Goal: Submit feedback/report problem

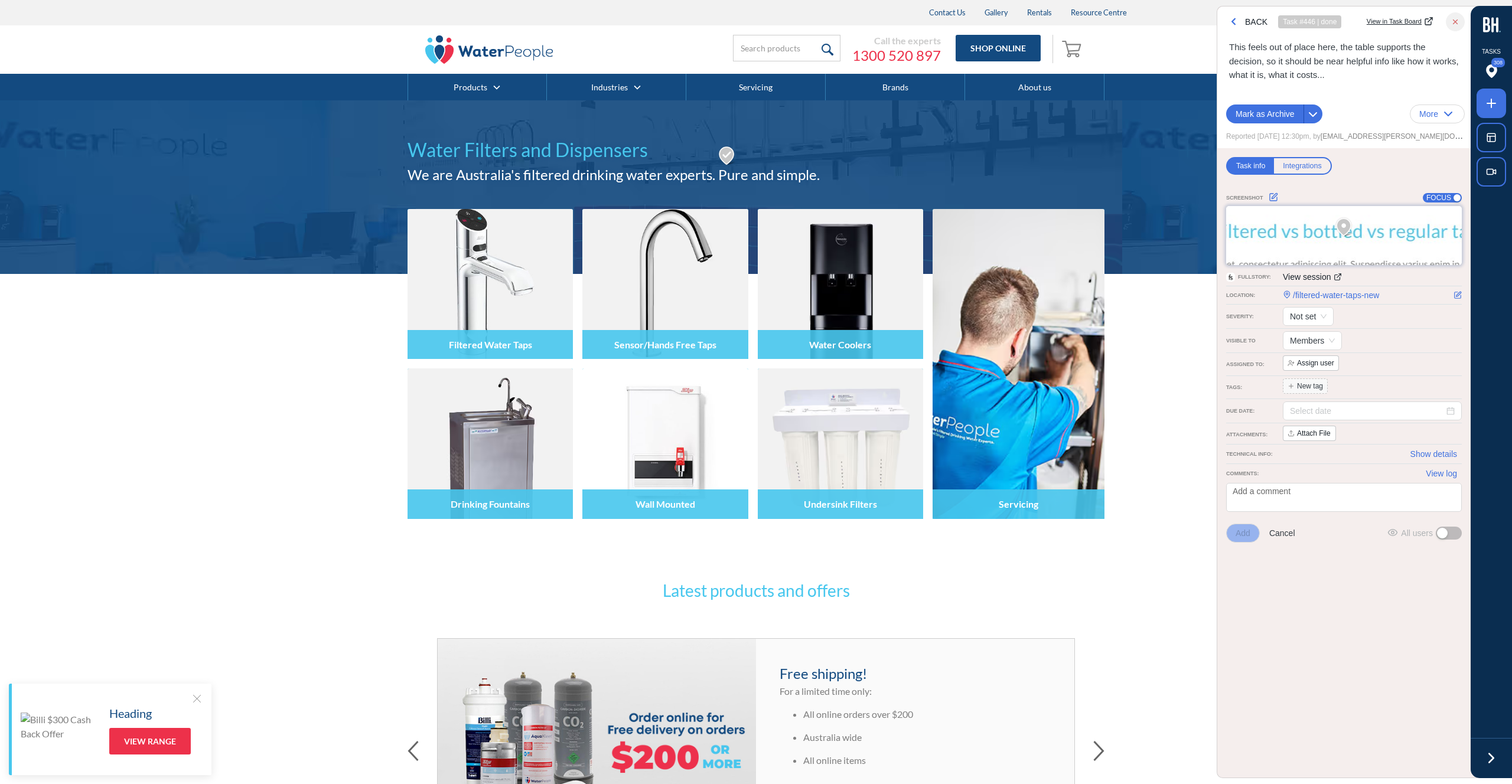
drag, startPoint x: 1454, startPoint y: 20, endPoint x: 1447, endPoint y: 29, distance: 11.4
click at [1454, 20] on icon "button" at bounding box center [1455, 21] width 8 height 8
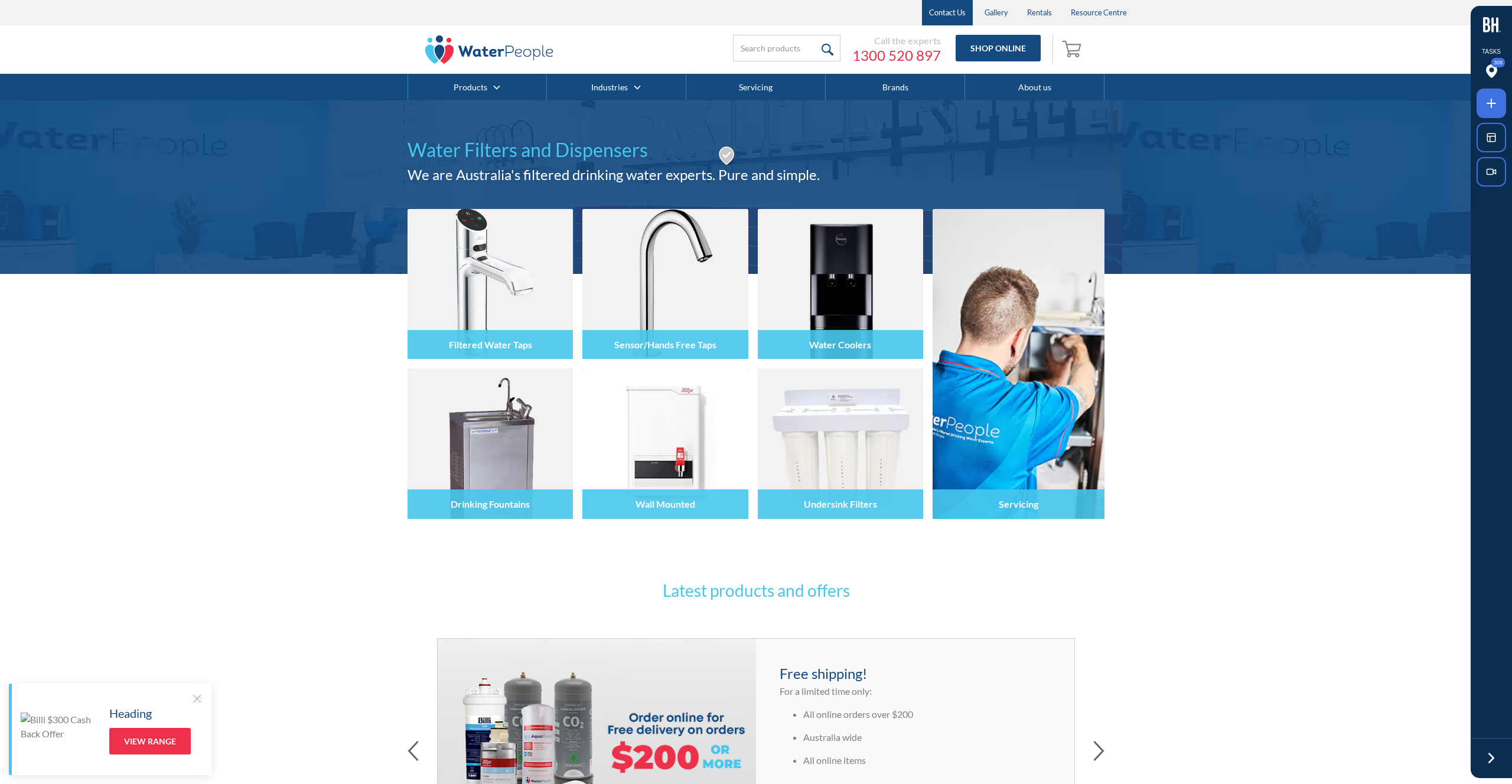
click at [963, 15] on link "Contact Us" at bounding box center [947, 12] width 51 height 26
drag, startPoint x: 1492, startPoint y: 106, endPoint x: 1484, endPoint y: 107, distance: 8.1
click at [1492, 106] on icon at bounding box center [1492, 103] width 14 height 14
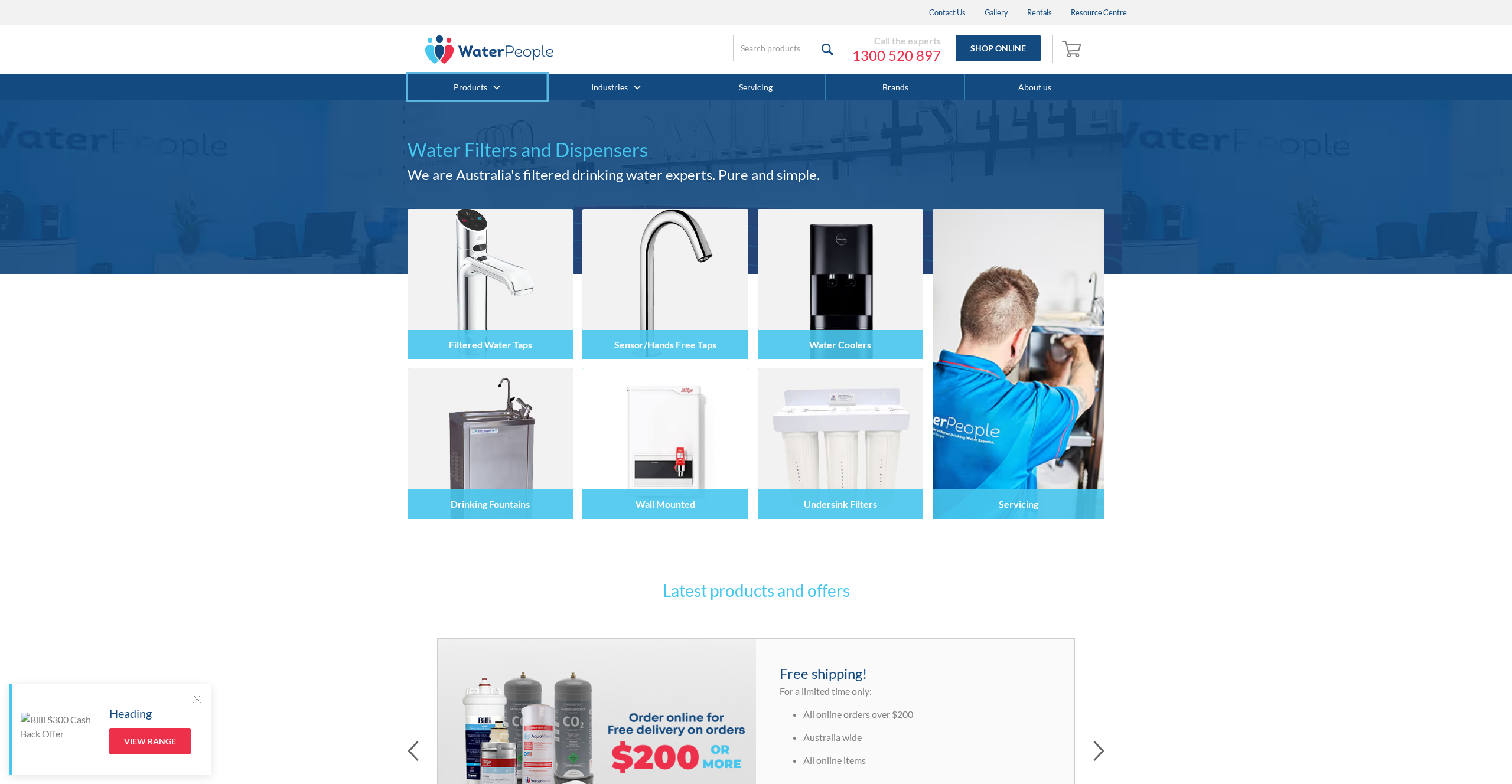
click at [495, 96] on div at bounding box center [756, 392] width 1512 height 784
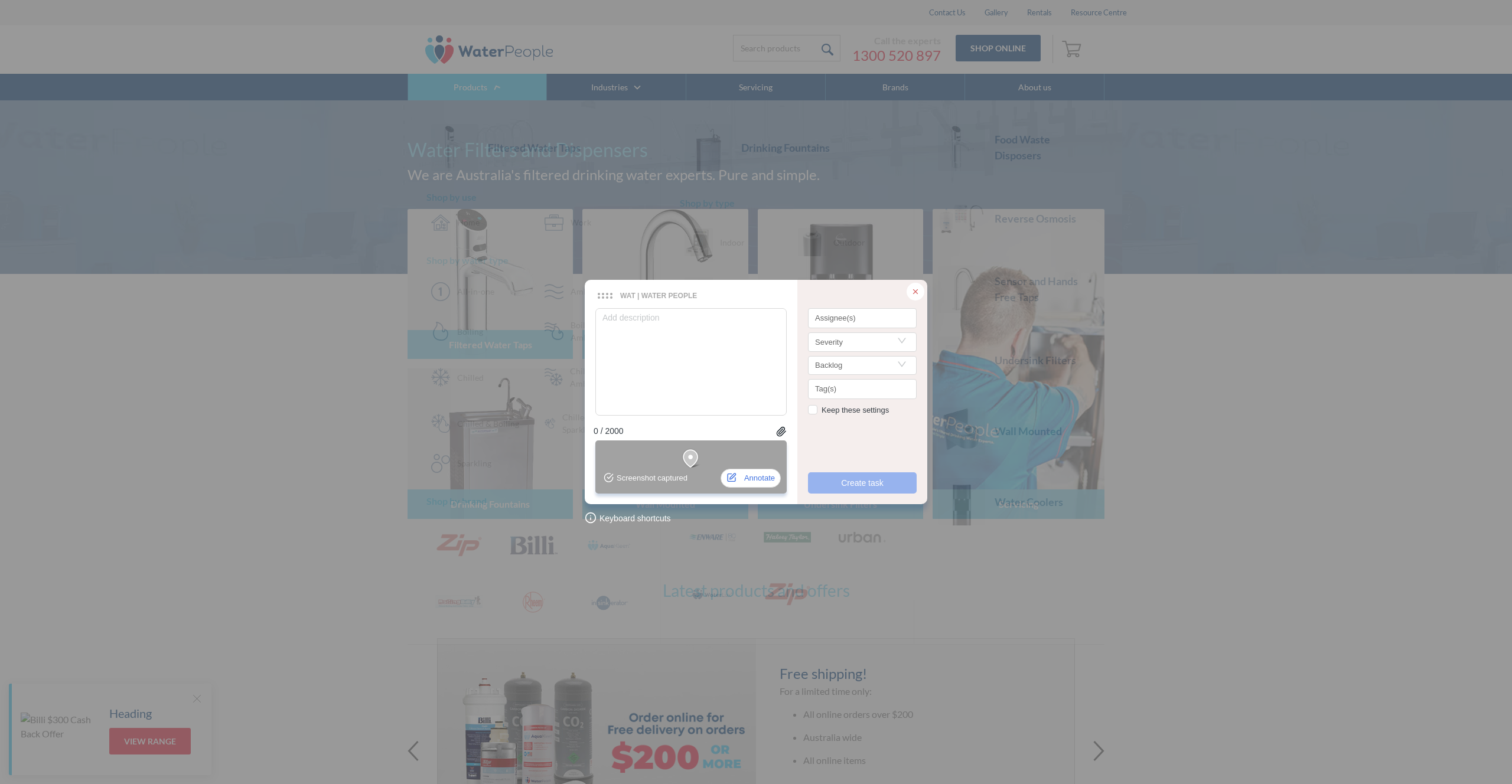
checkbox input "true"
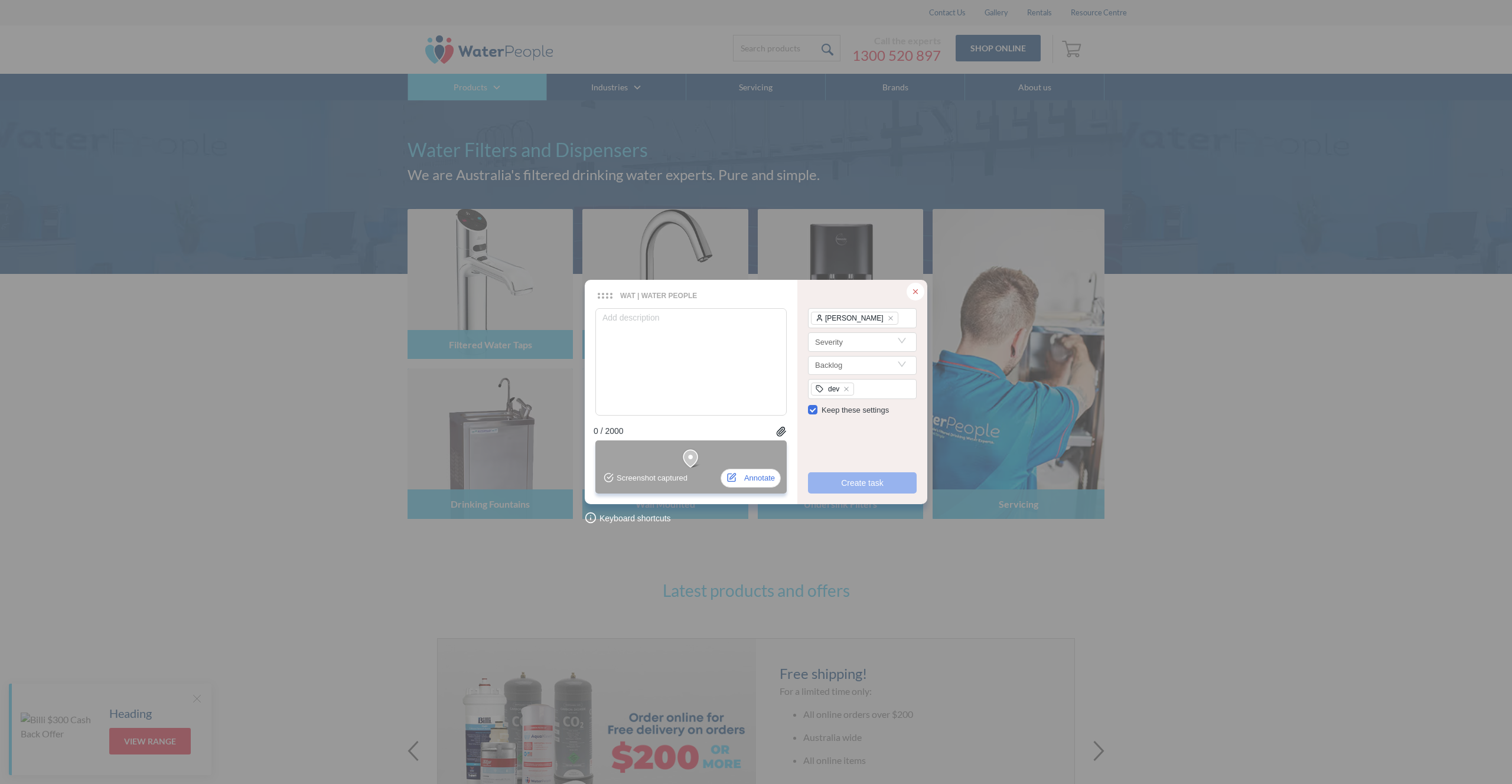
type textarea "T"
type textarea "Th"
type textarea "The"
type textarea "The m"
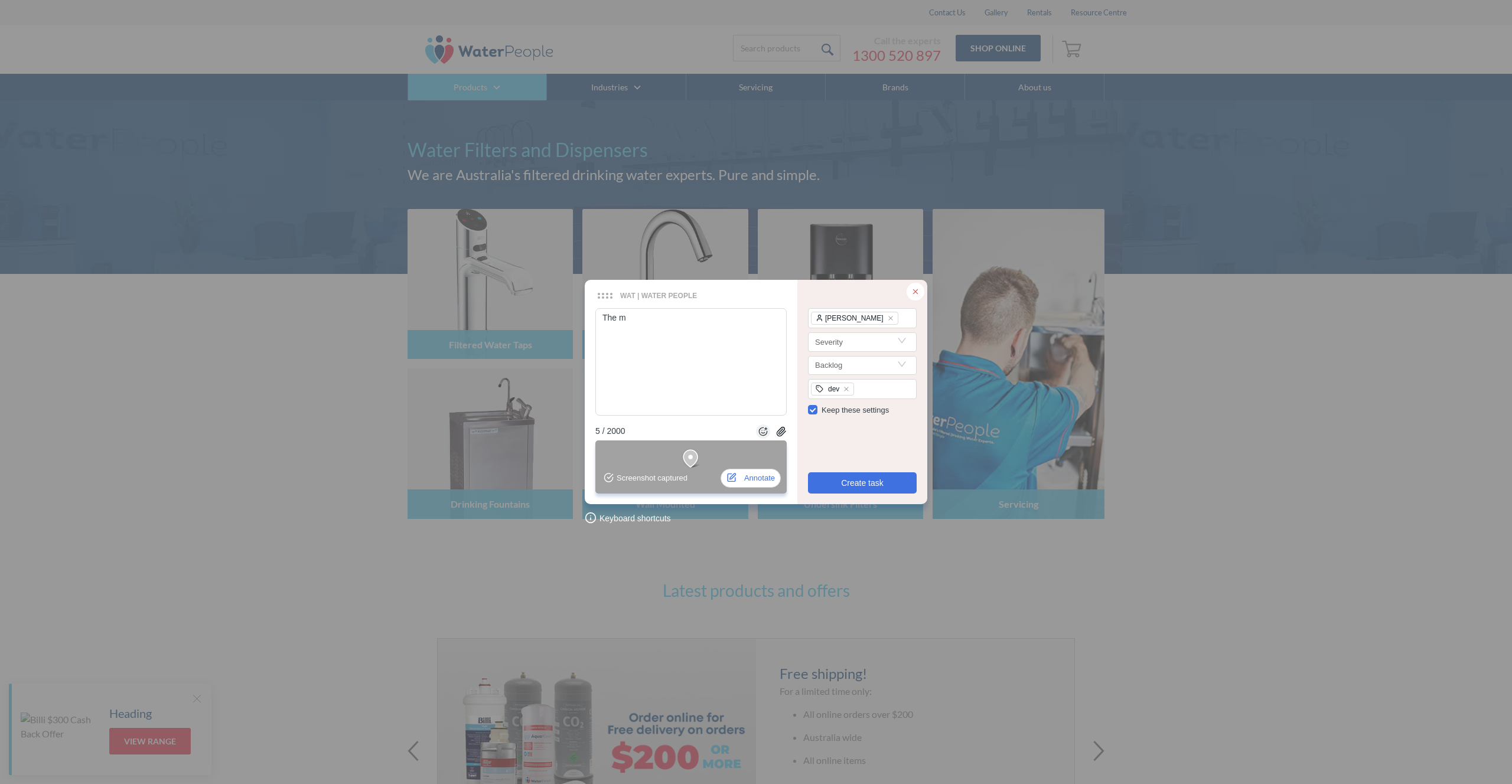
type textarea "The me"
type textarea "The meg"
type textarea "The mega"
type textarea "The mega m"
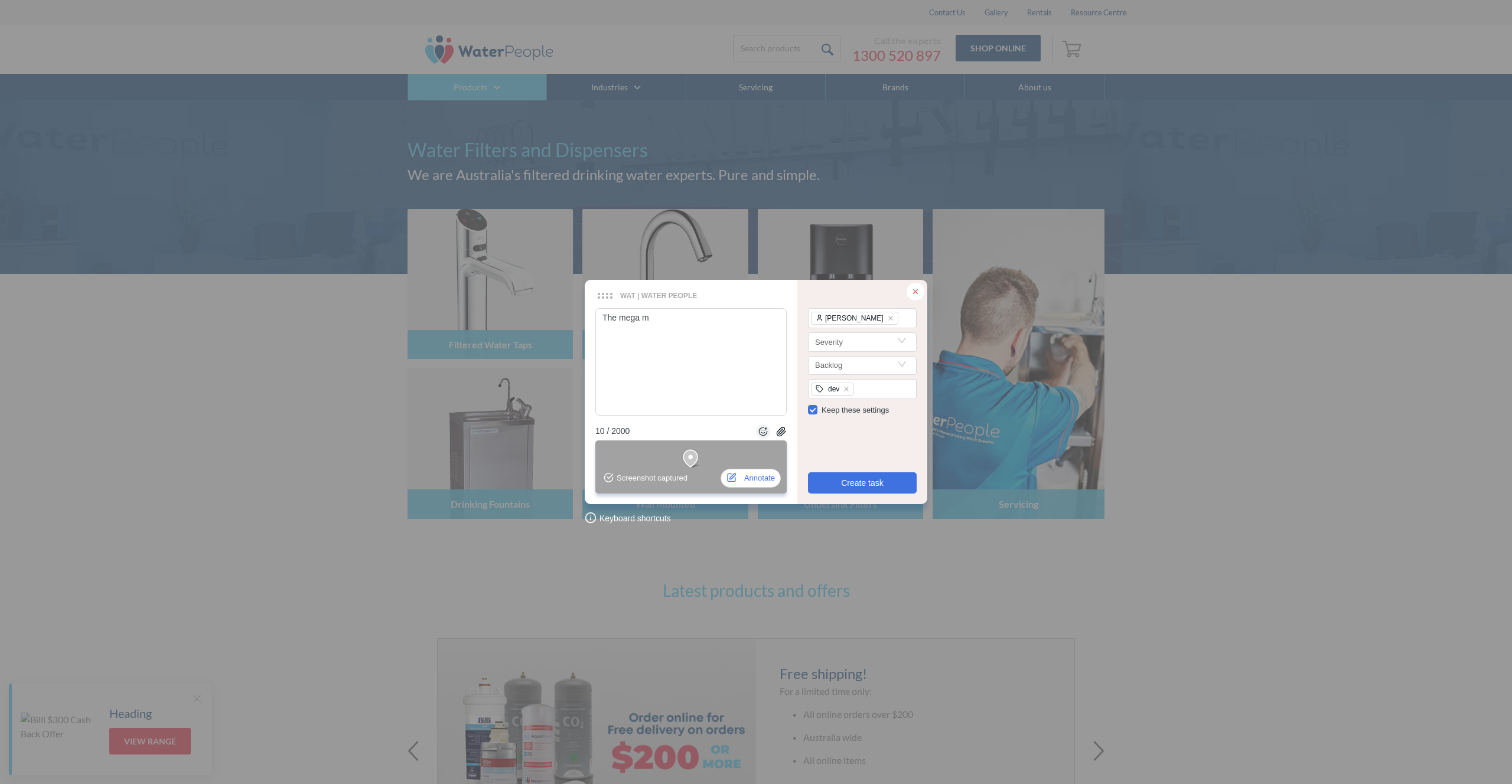
type textarea "The mega me"
type textarea "The mega men"
type textarea "The mega menu"
type textarea "The mega menu l"
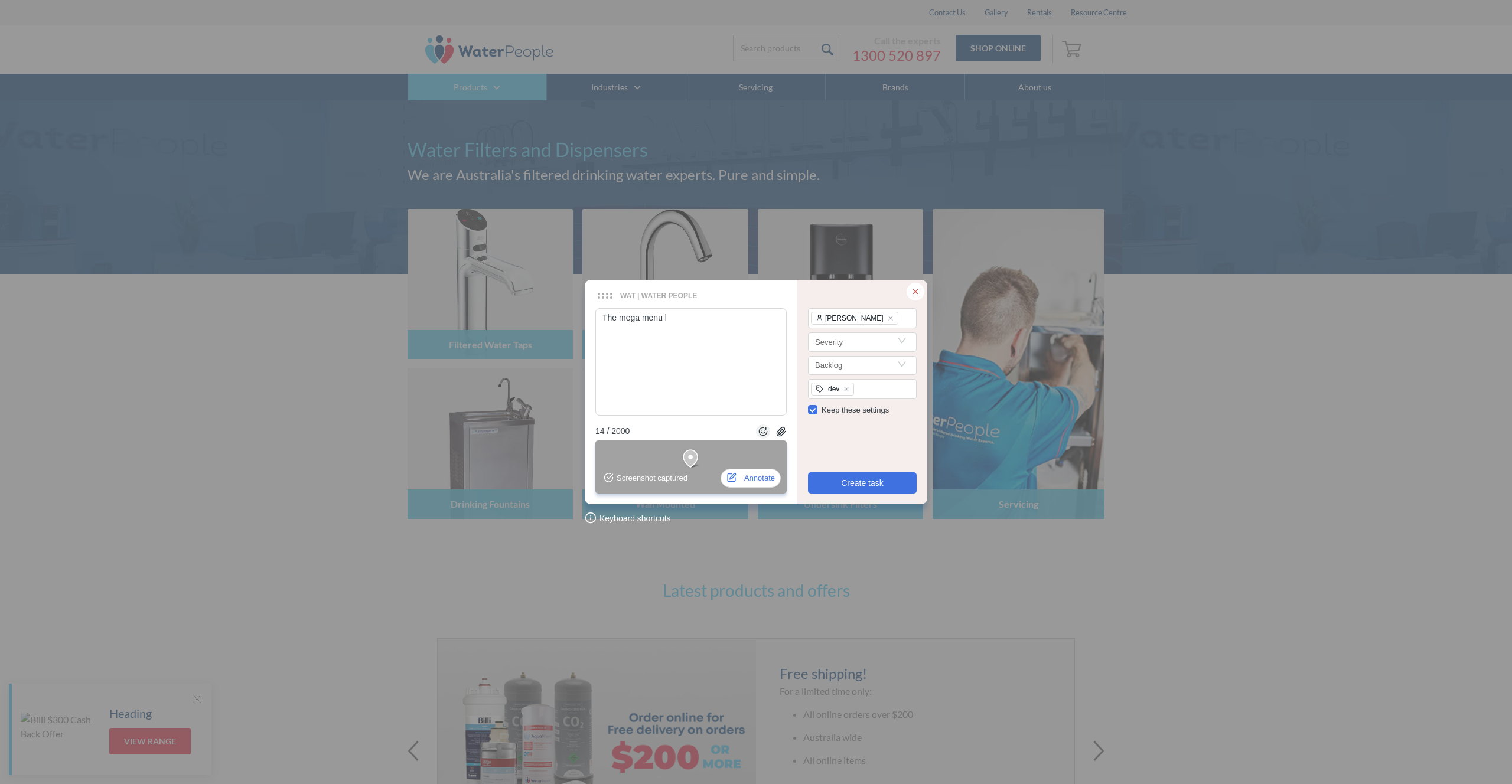
type textarea "The mega menu la"
type textarea "The mega menu lay"
type textarea "The mega menu layo"
type textarea "The mega menu layou"
type textarea "The mega menu layout"
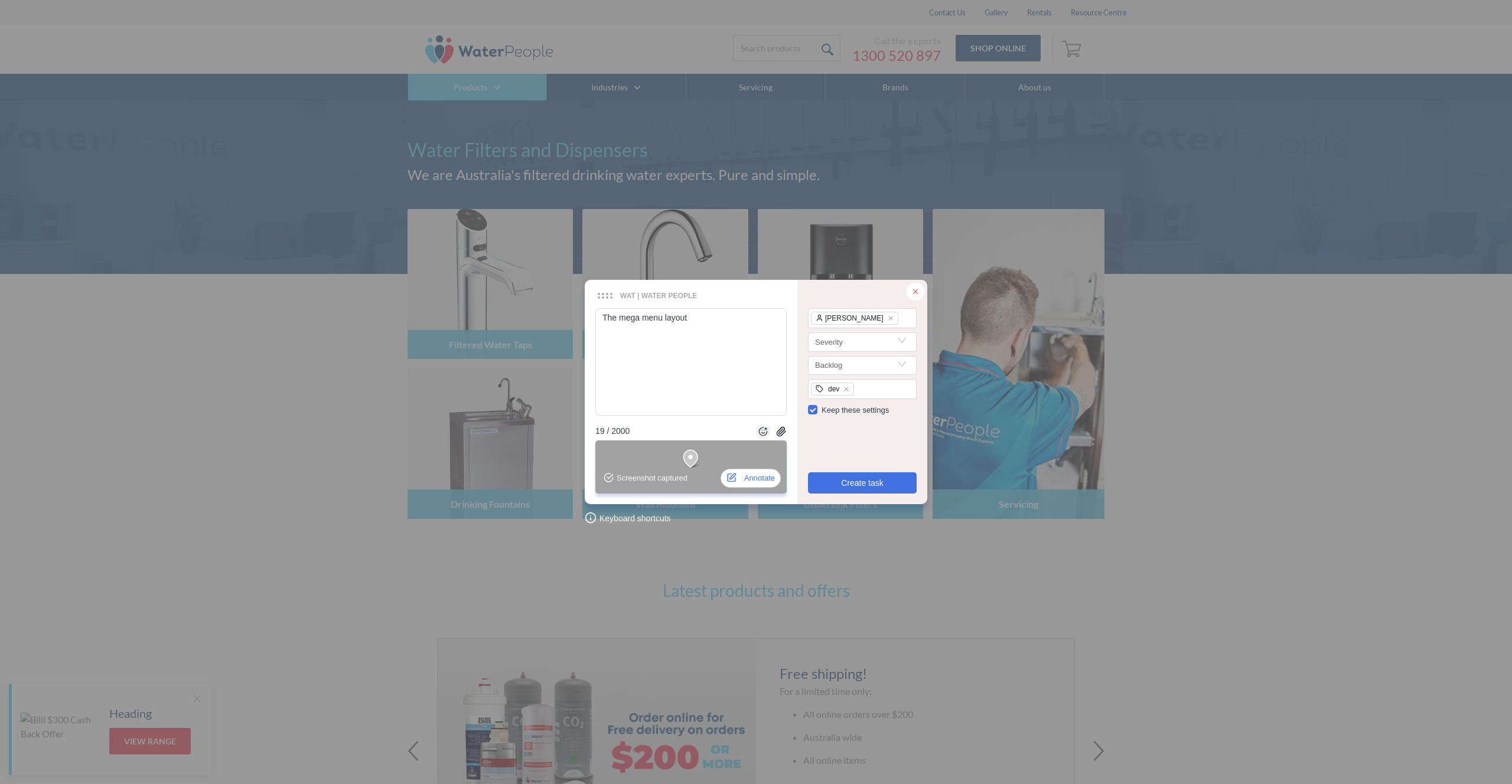
type textarea "The mega menu layout"
type textarea "The mega menu layout i"
type textarea "The mega menu layout is"
type textarea "The mega menu layout is q"
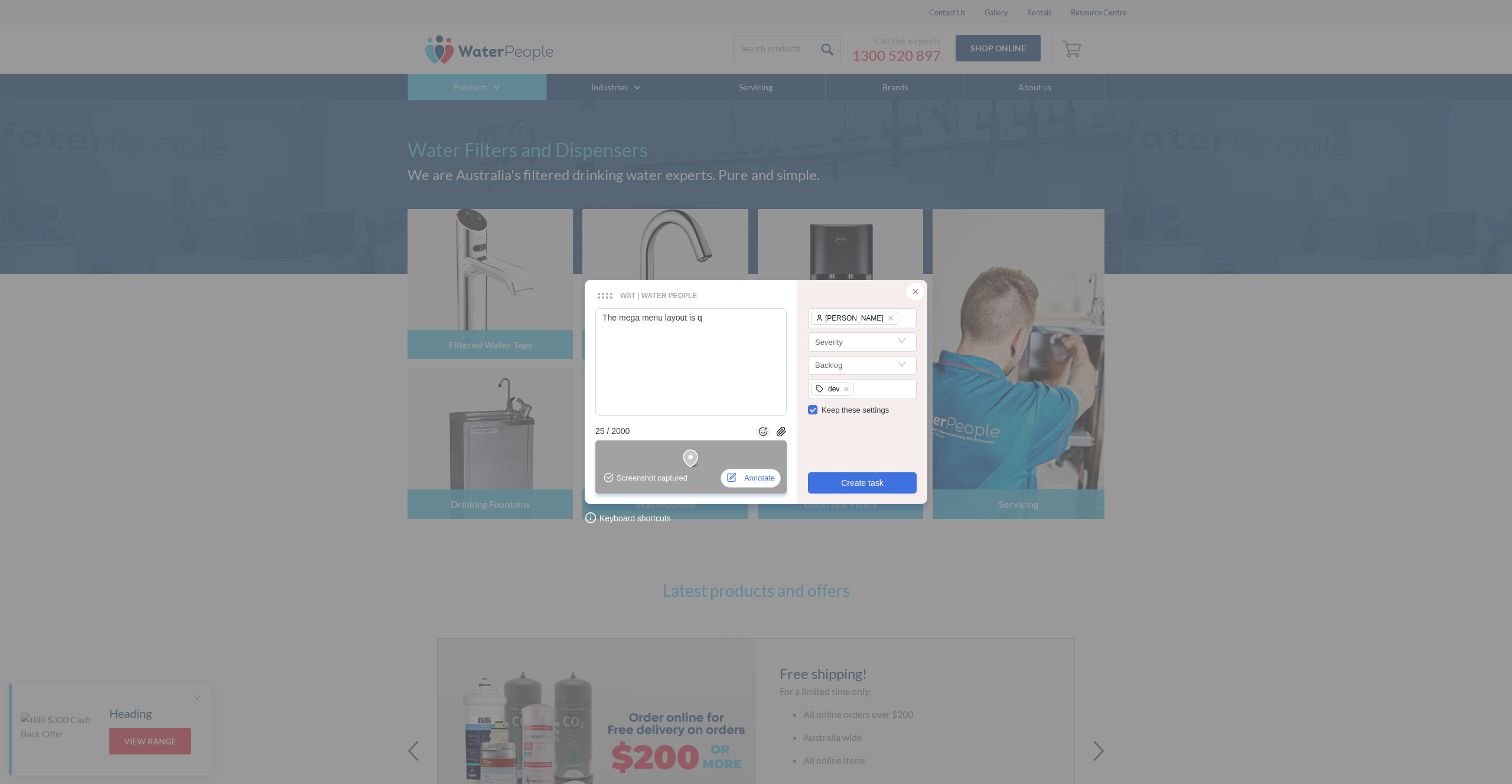
type textarea "The mega menu layout is qu"
type textarea "The mega menu layout is qui"
type textarea "The mega menu layout is quit"
type textarea "The mega menu layout is quite"
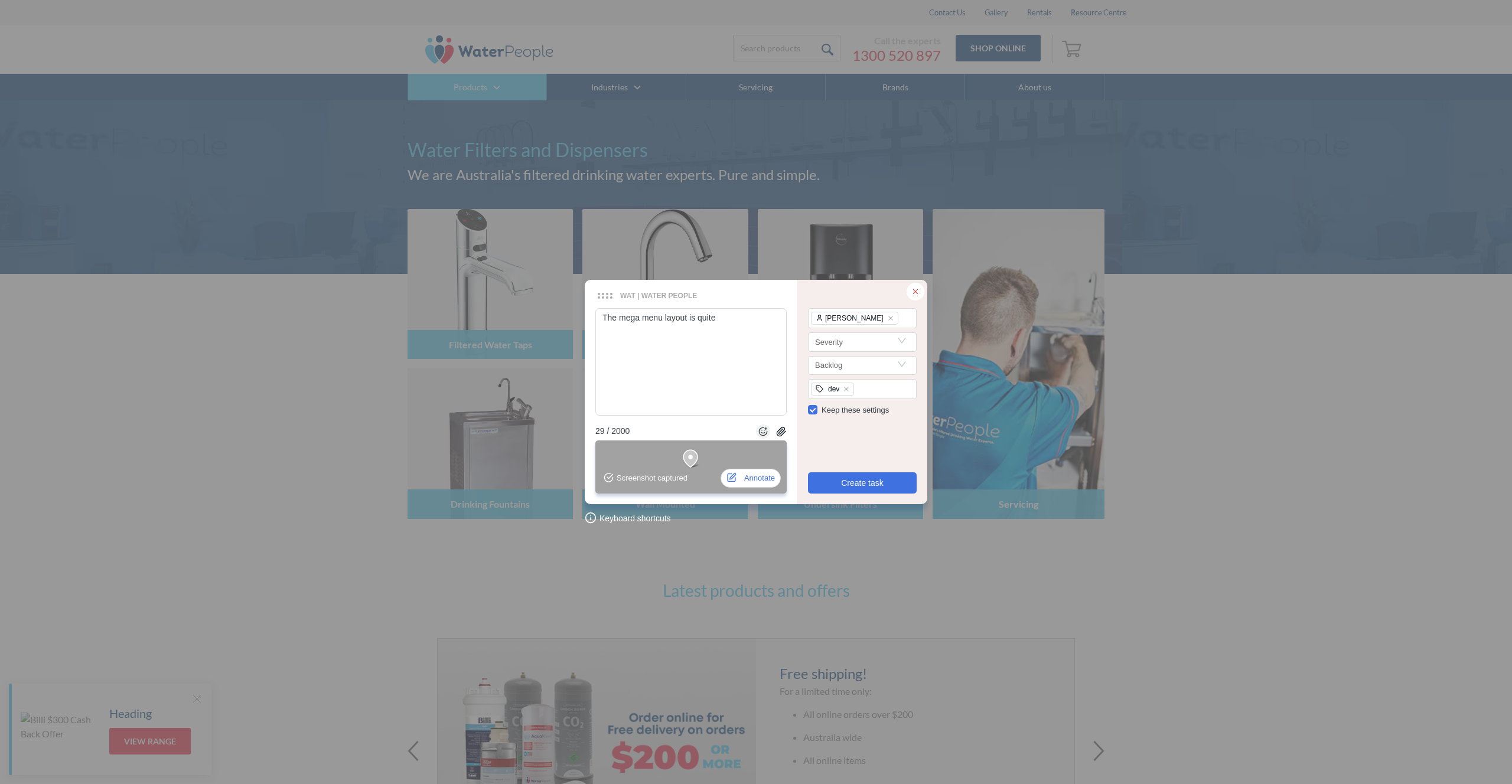
type textarea "The mega menu layout is quite d"
type textarea "The mega menu layout is quite di"
type textarea "The mega menu layout is quite dif"
type textarea "The mega menu layout is quite diff"
type textarea "The mega menu layout is quite diffi"
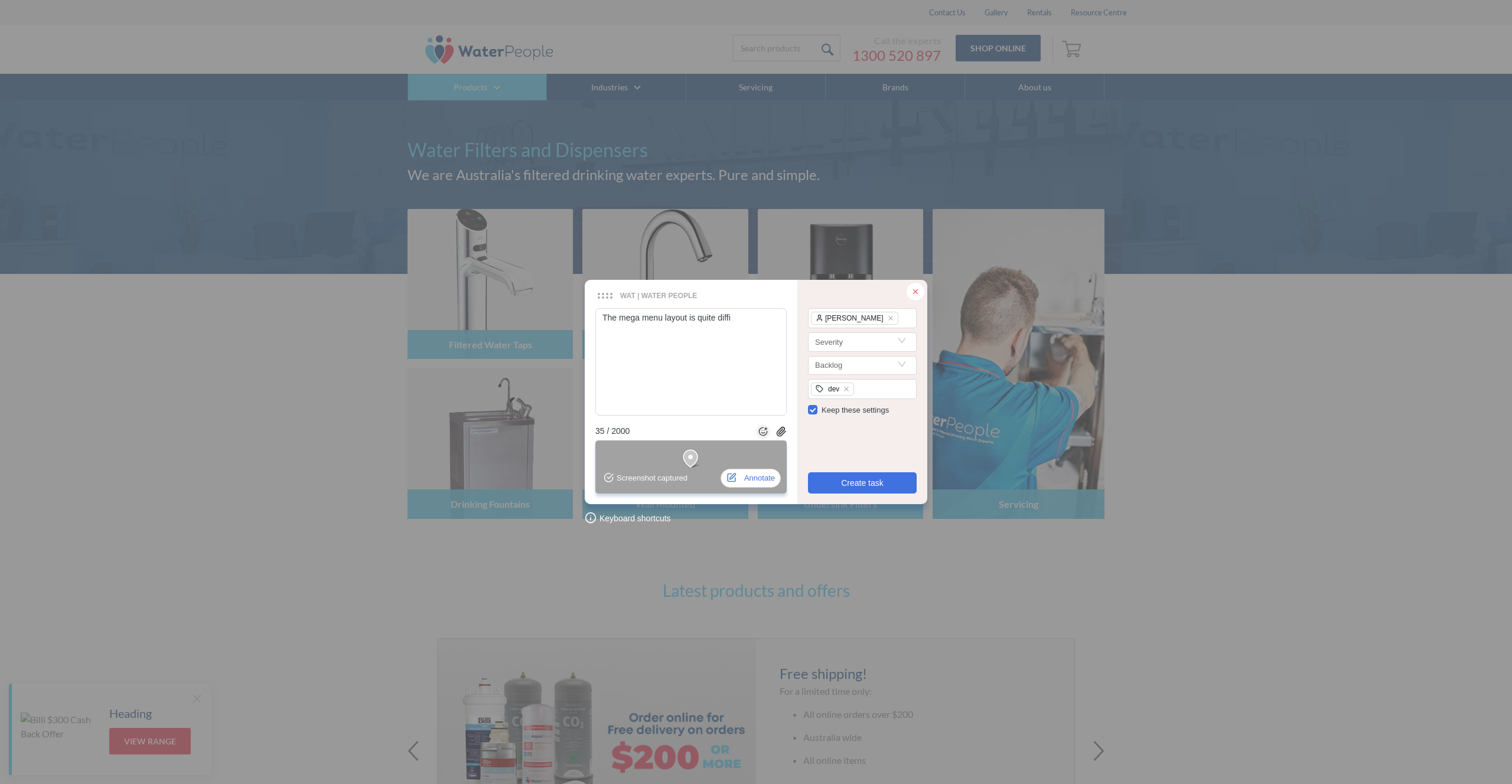
type textarea "The mega menu layout is quite diffic"
type textarea "The mega menu layout is quite difficu"
type textarea "The mega menu layout is quite difficul"
type textarea "The mega menu layout is quite difficult"
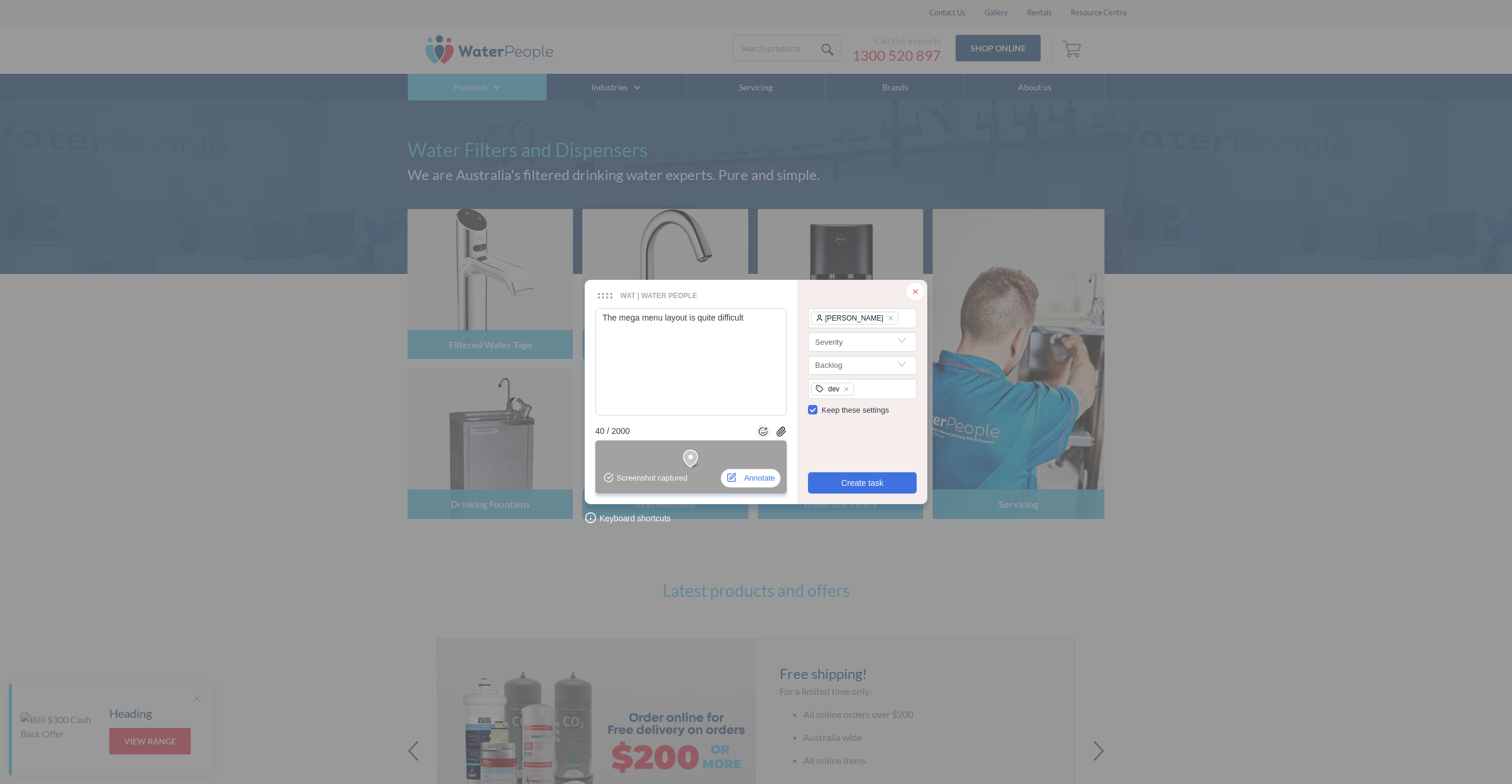
type textarea "The mega menu layout is quite difficult t"
type textarea "The mega menu layout is quite difficult to"
type textarea "The mega menu layout is quite difficult to f"
type textarea "The mega menu layout is quite difficult to fo"
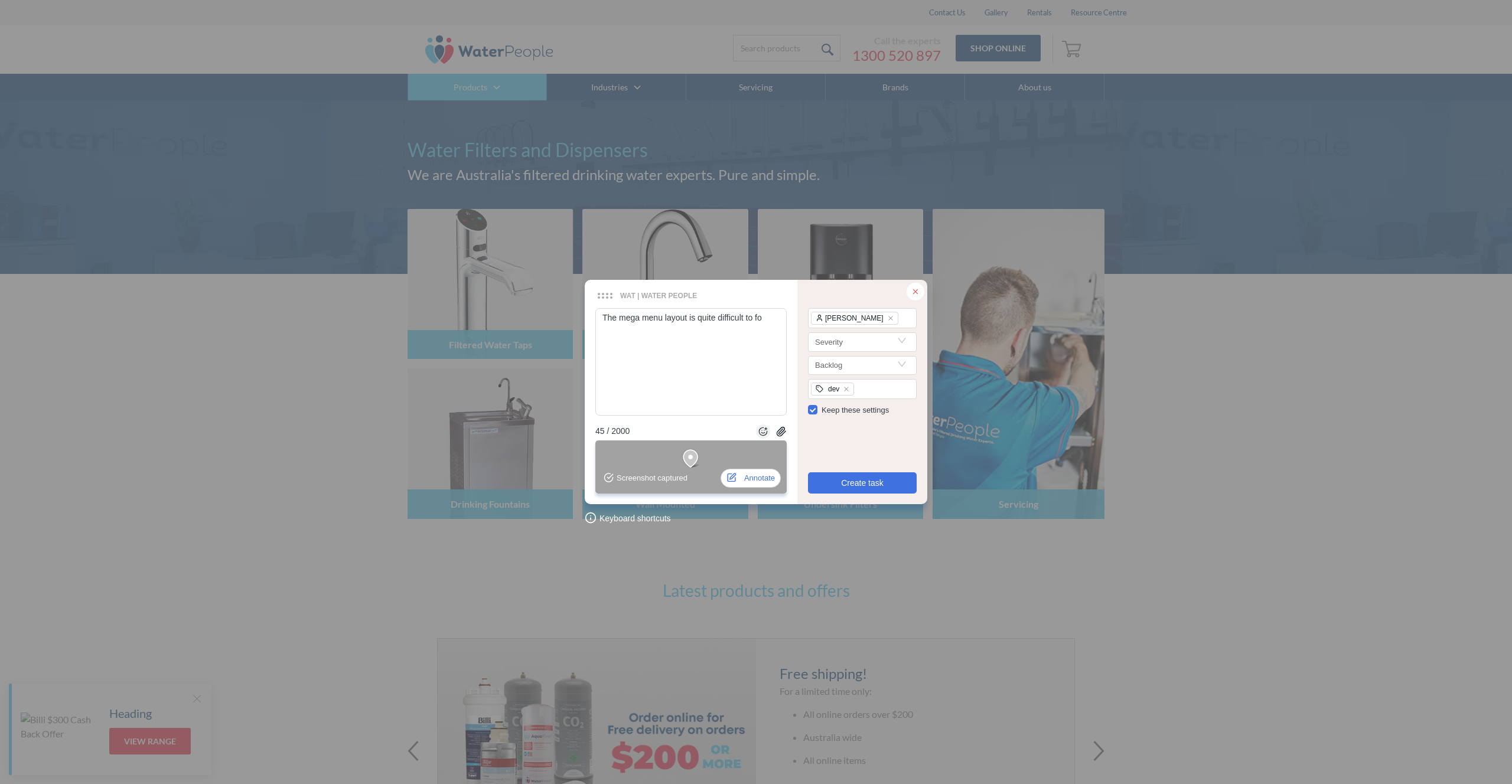
type textarea "The mega menu layout is quite difficult to fol"
type textarea "The mega menu layout is quite difficult to foll"
type textarea "The mega menu layout is quite difficult to follo"
type textarea "The mega menu layout is quite difficult to follow"
drag, startPoint x: 919, startPoint y: 289, endPoint x: 906, endPoint y: 295, distance: 14.3
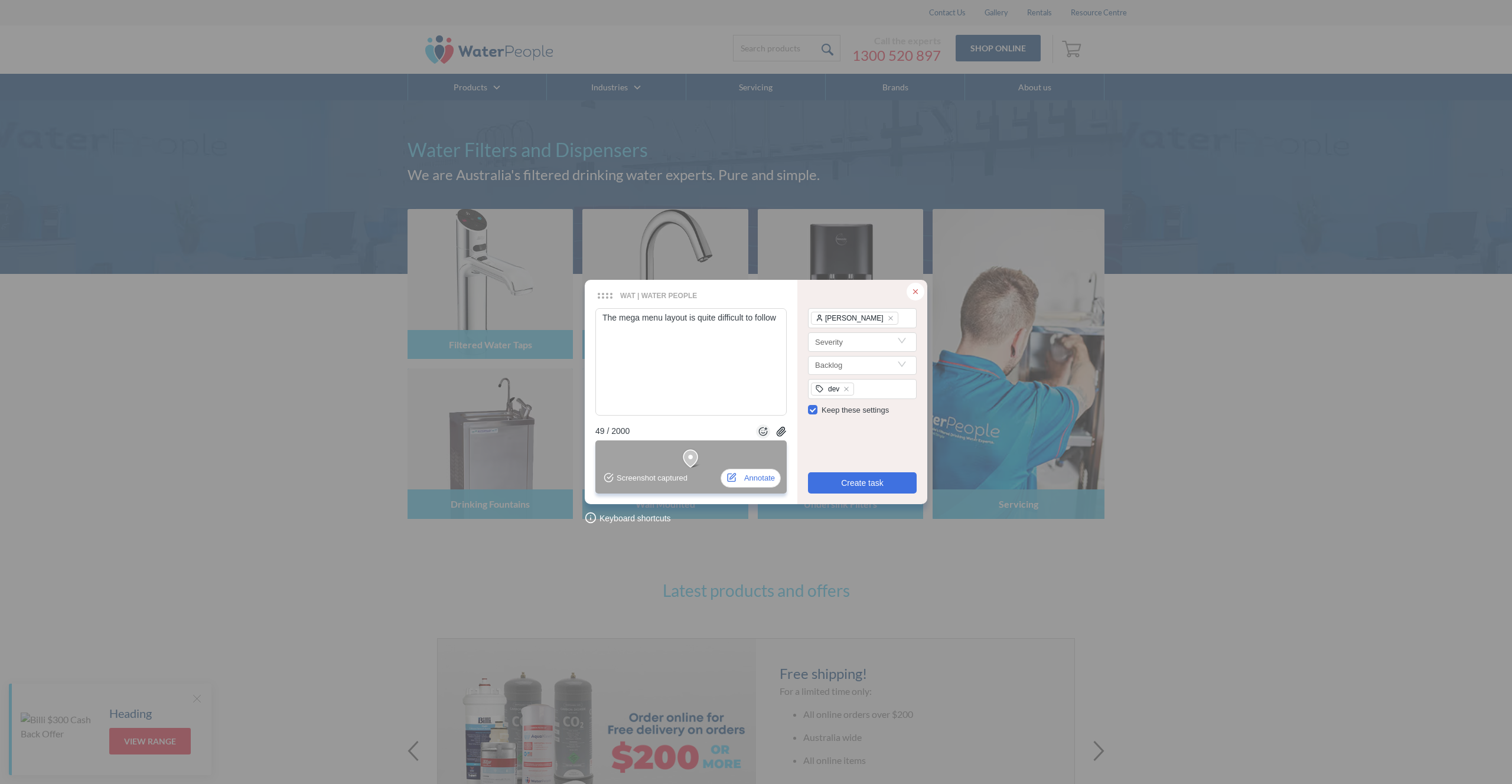
click at [919, 290] on icon at bounding box center [915, 291] width 8 height 8
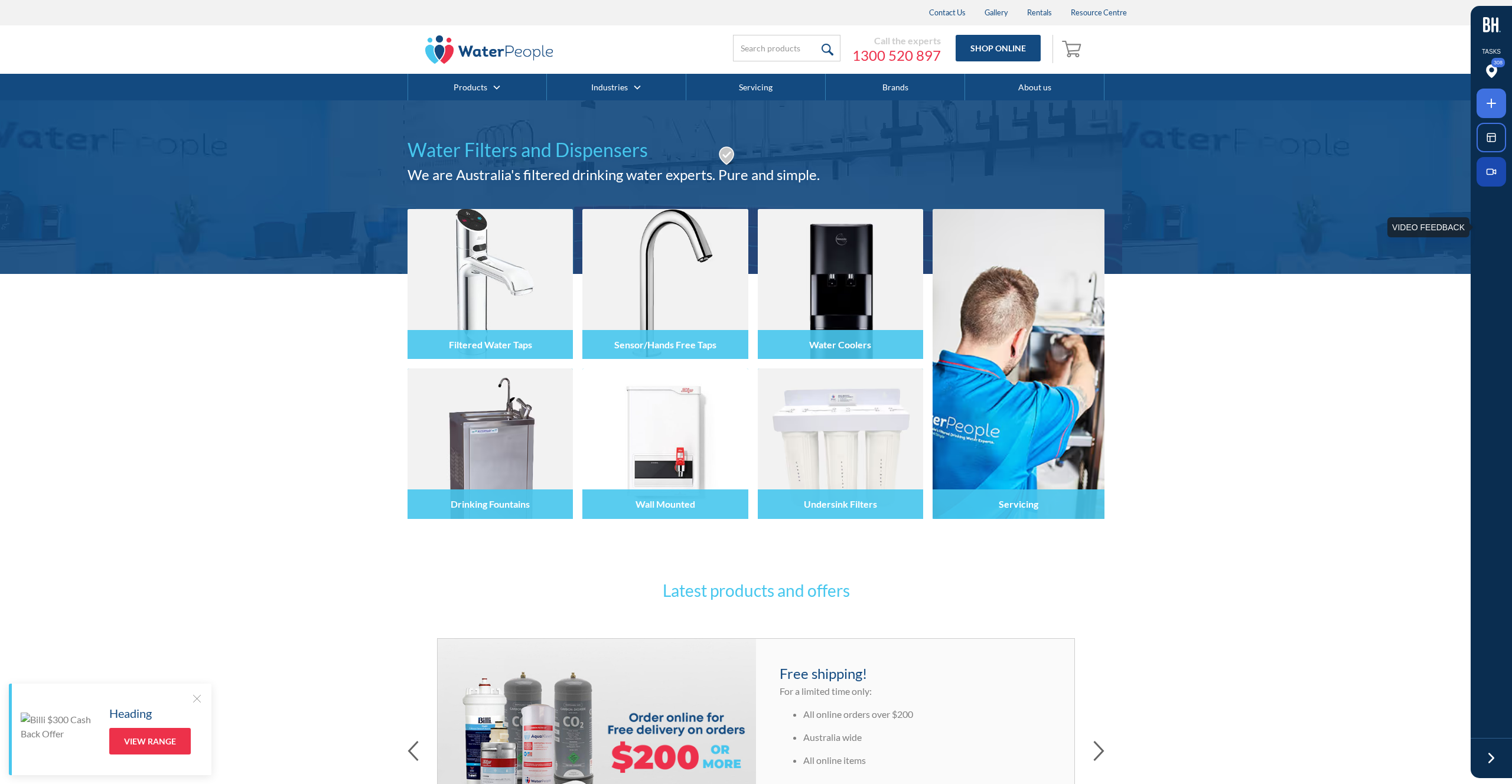
click at [1493, 172] on rect at bounding box center [1490, 172] width 6 height 5
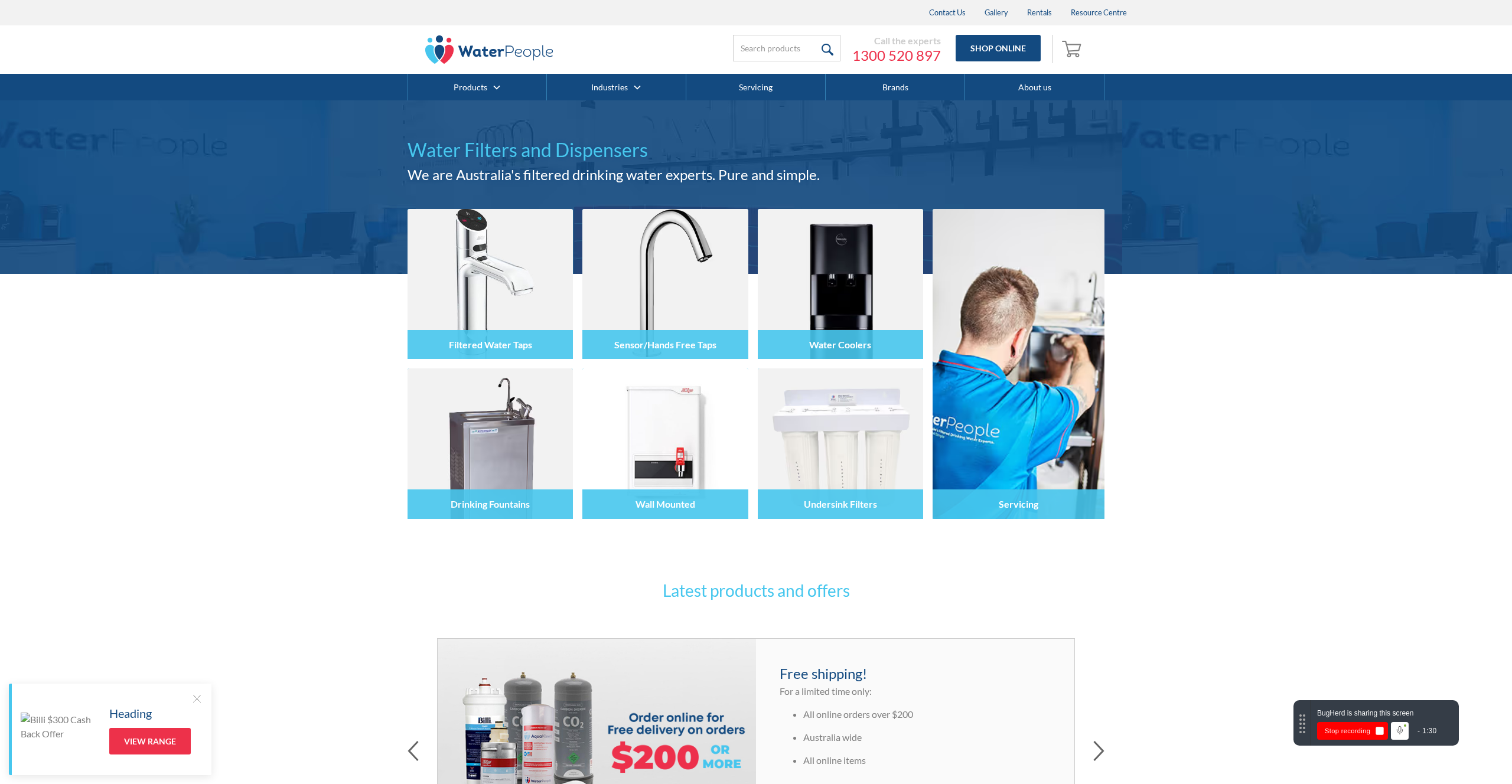
click at [1346, 733] on button "Stop recording" at bounding box center [1353, 731] width 71 height 18
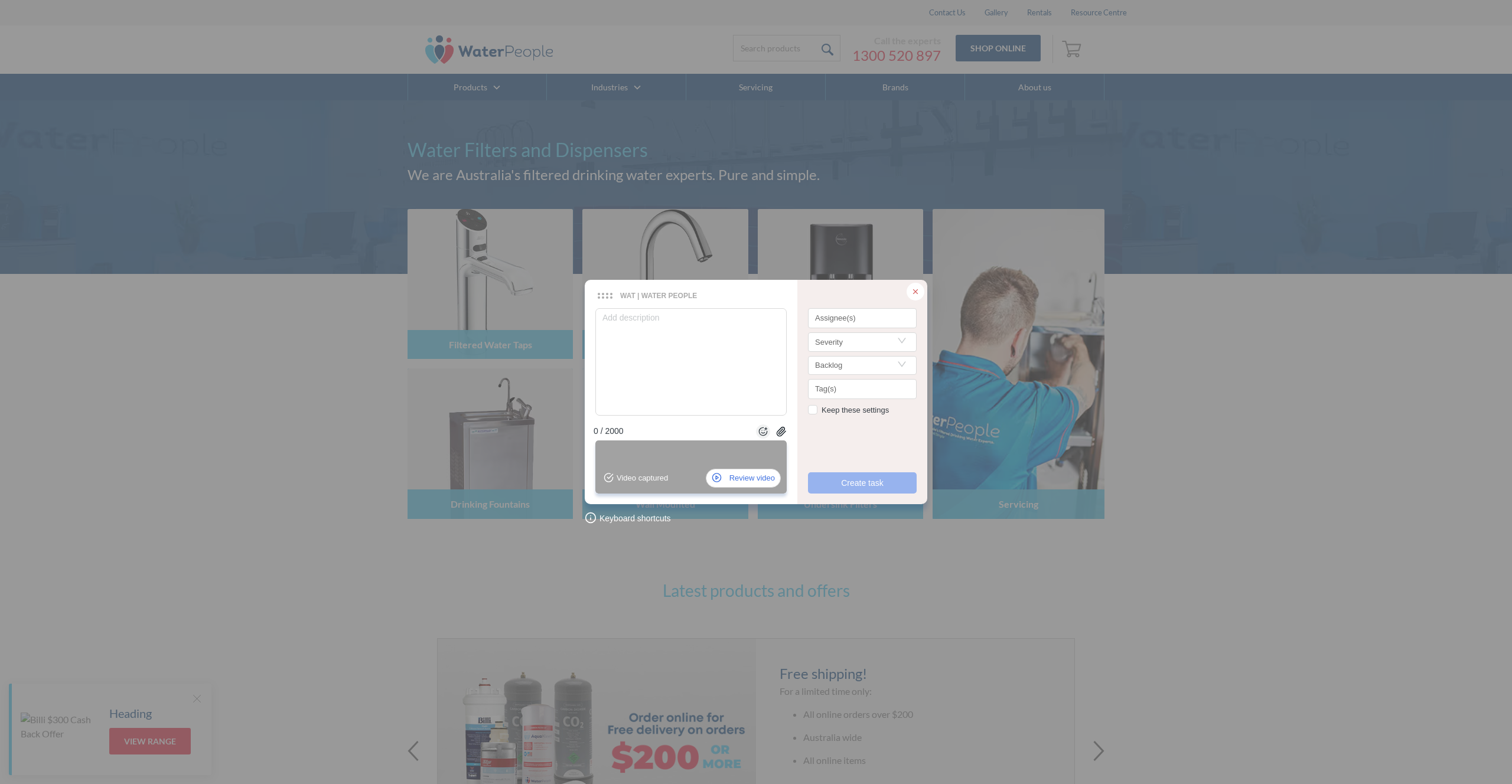
checkbox input "true"
click at [636, 341] on textarea at bounding box center [690, 361] width 191 height 107
type textarea "H"
type textarea "He"
type textarea "Hey"
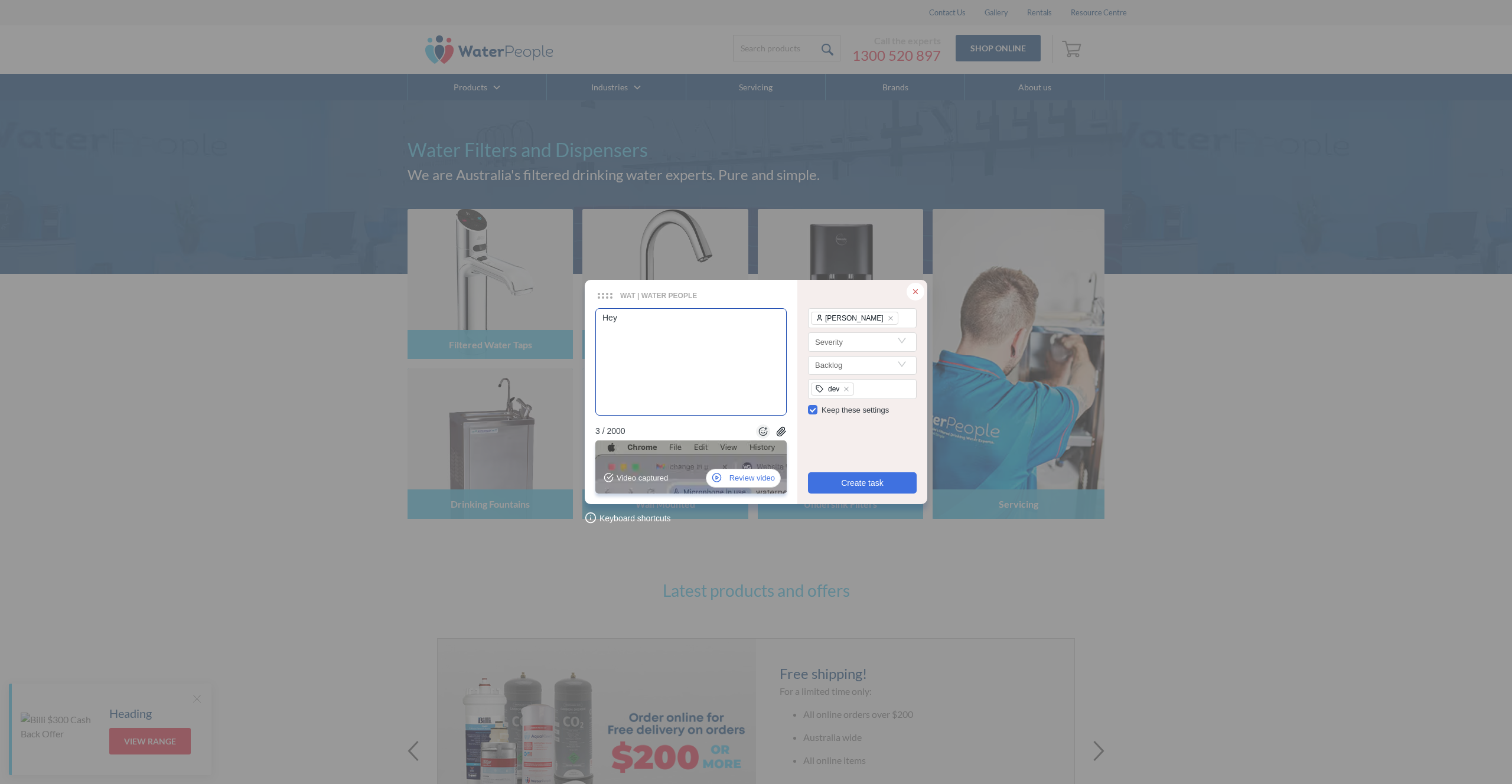
type textarea "Hey"
type textarea "Hey ha"
type textarea "Hey had"
type textarea "Hey had t"
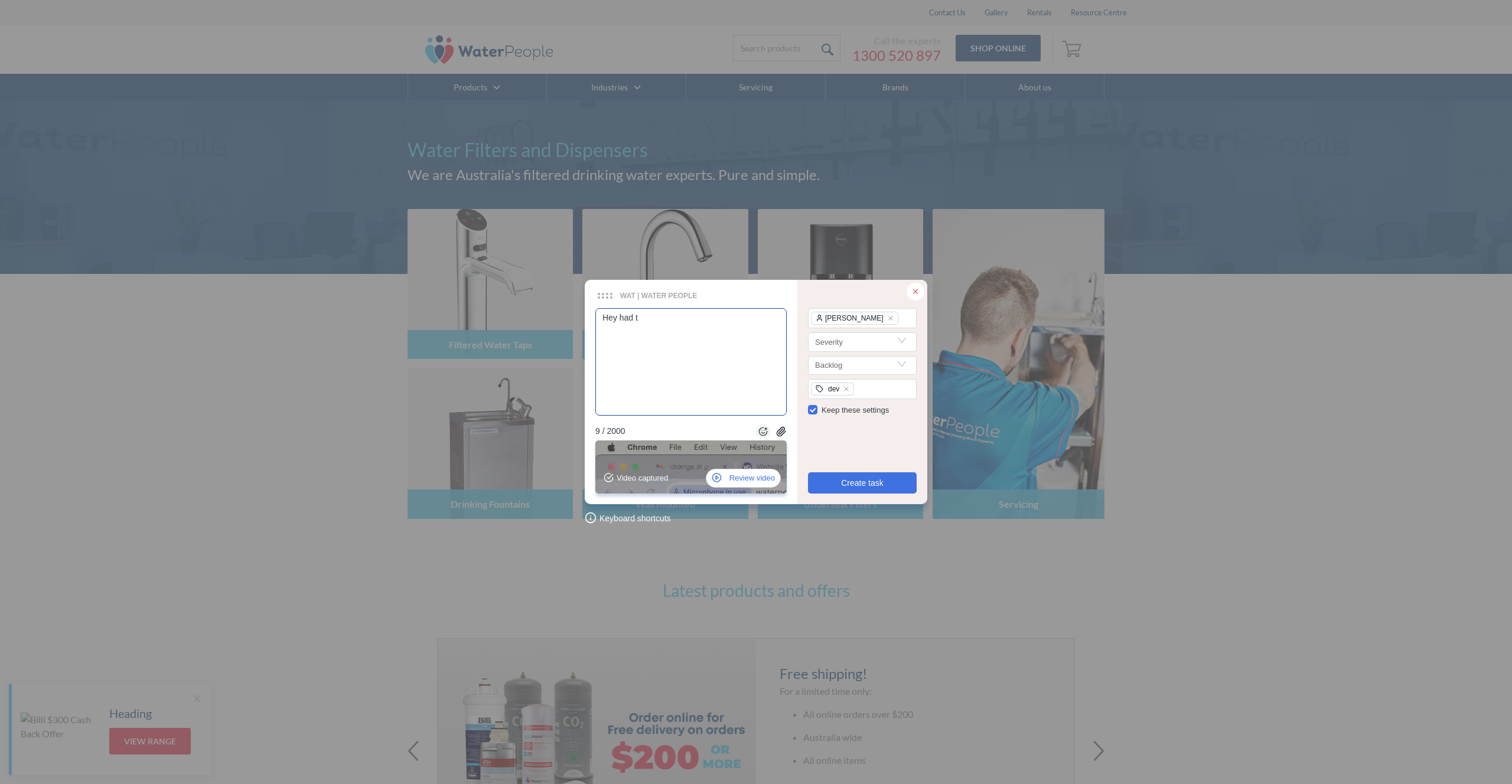
type textarea "Hey had to"
type textarea "Hey had to c"
type textarea "Hey had to cr"
type textarea "Hey had to cre"
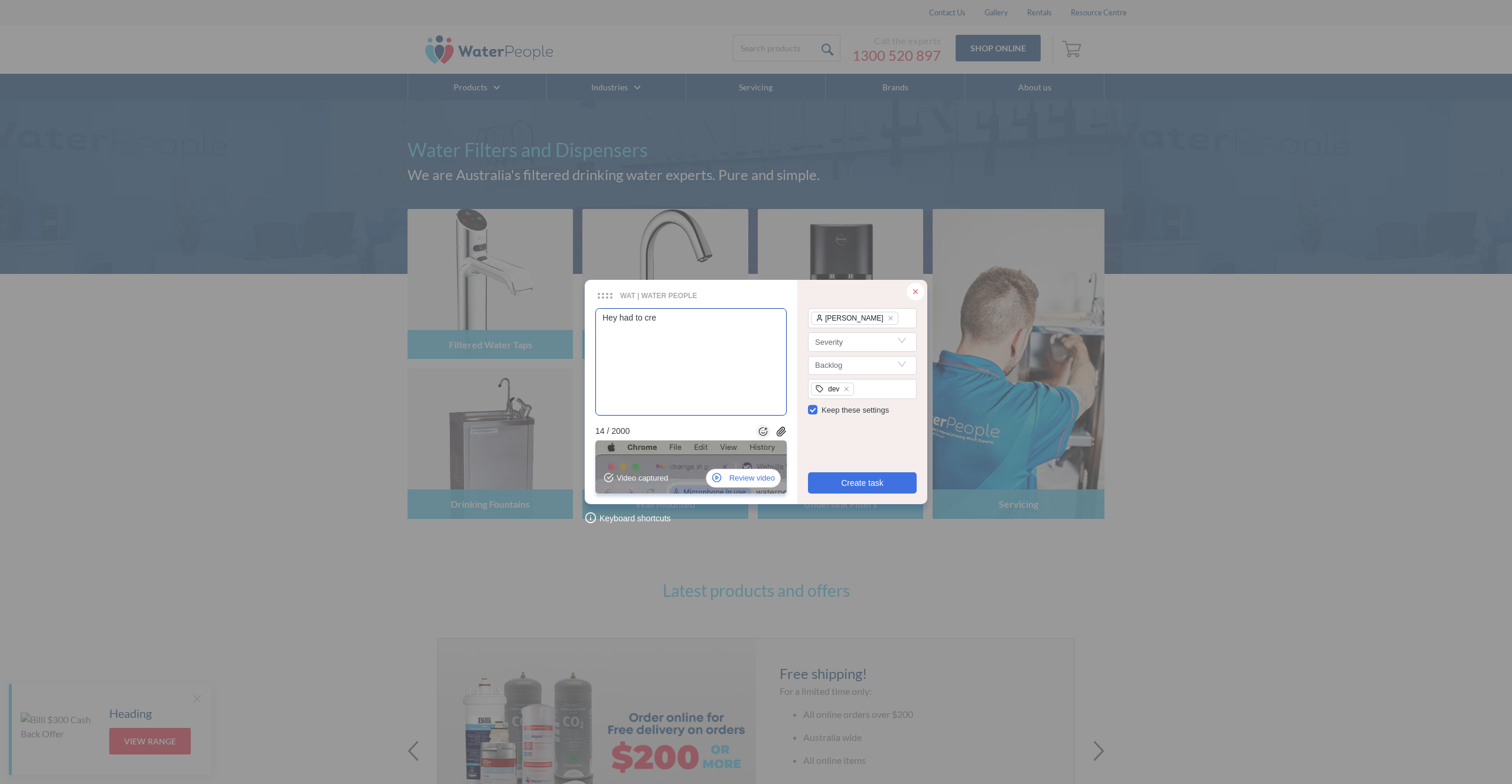
type textarea "Hey had to crea"
type textarea "Hey had to creat"
type textarea "Hey had to create"
type textarea "Hey had to create a"
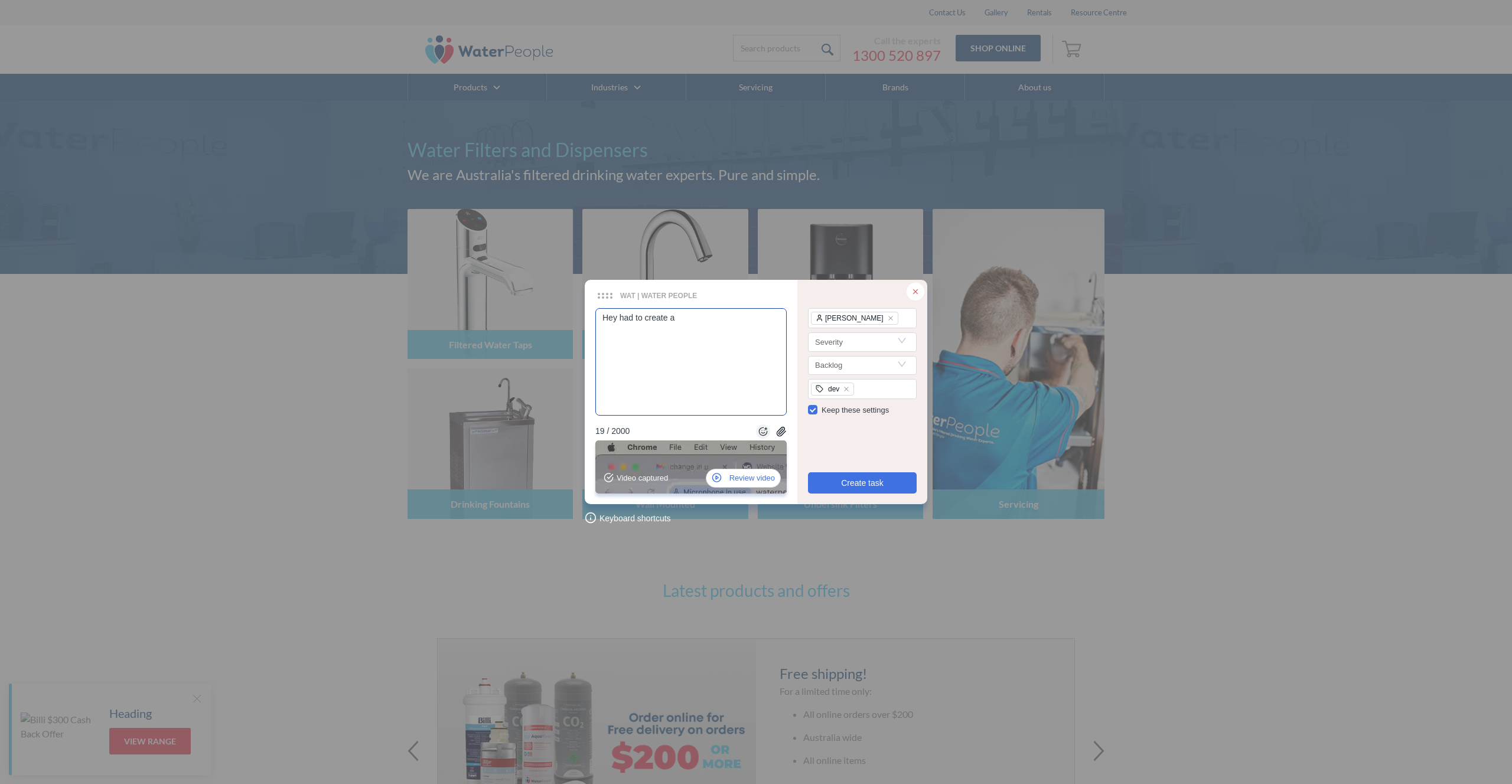
type textarea "Hey had to create a"
type textarea "Hey had to create a v"
type textarea "Hey had to create a vi"
type textarea "Hey had to create a vid"
type textarea "Hey had to create a vide"
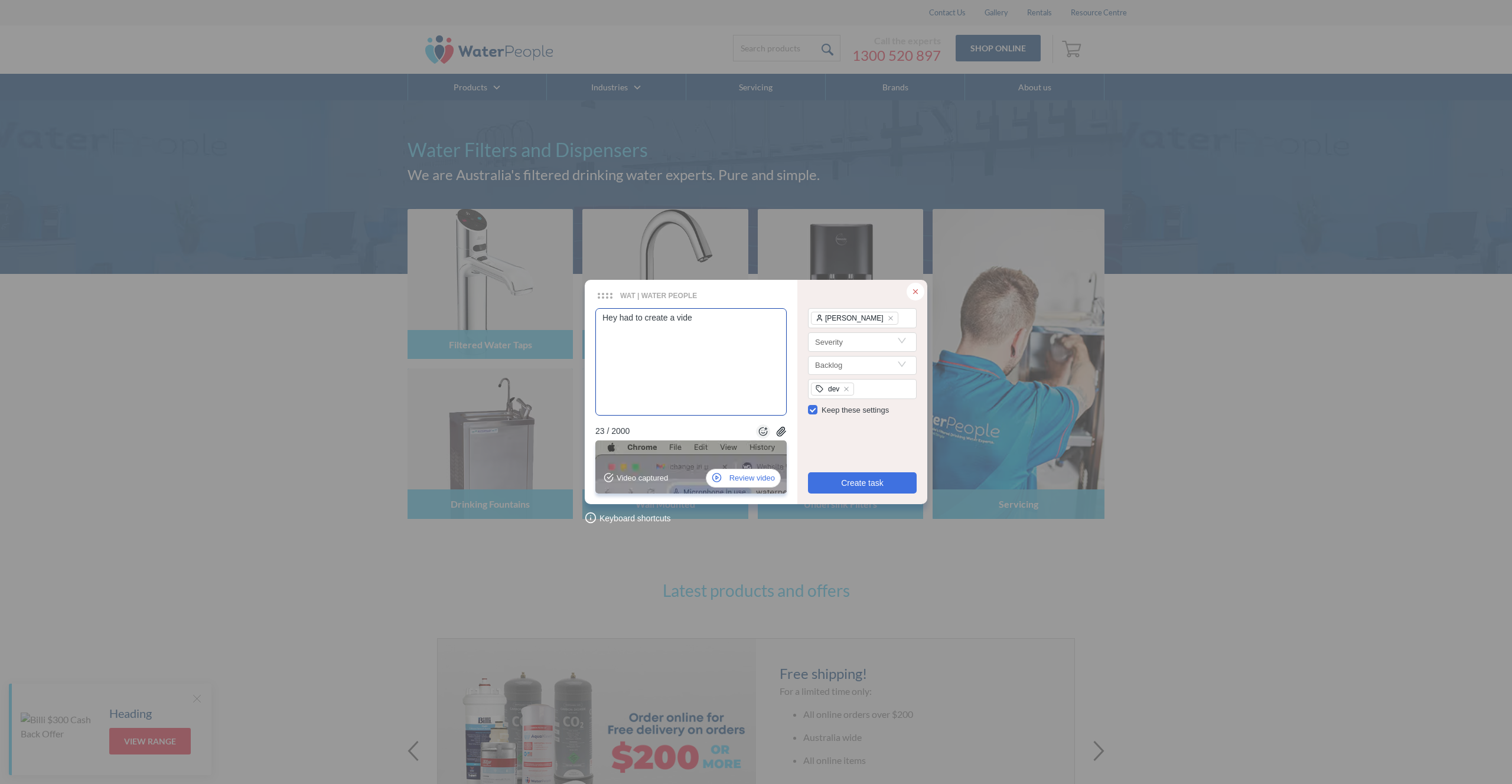
type textarea "Hey had to create a video"
type textarea "Hey had to create a video t"
type textarea "Hey had to create a video to"
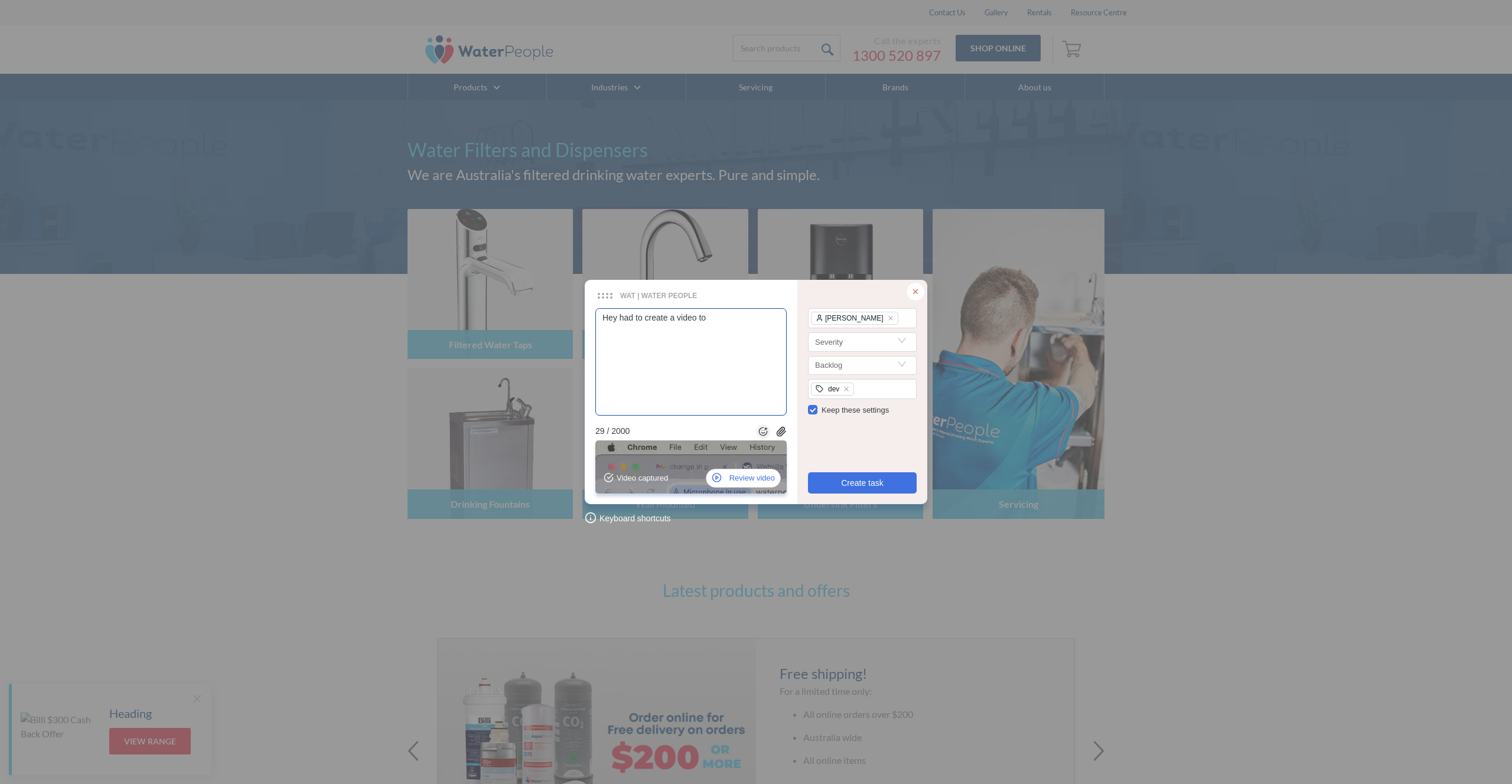
type textarea "Hey had to create a video to w"
type textarea "Hey had to create a video to wa"
type textarea "Hey had to create a video to wal"
type textarea "Hey had to create a video to walk"
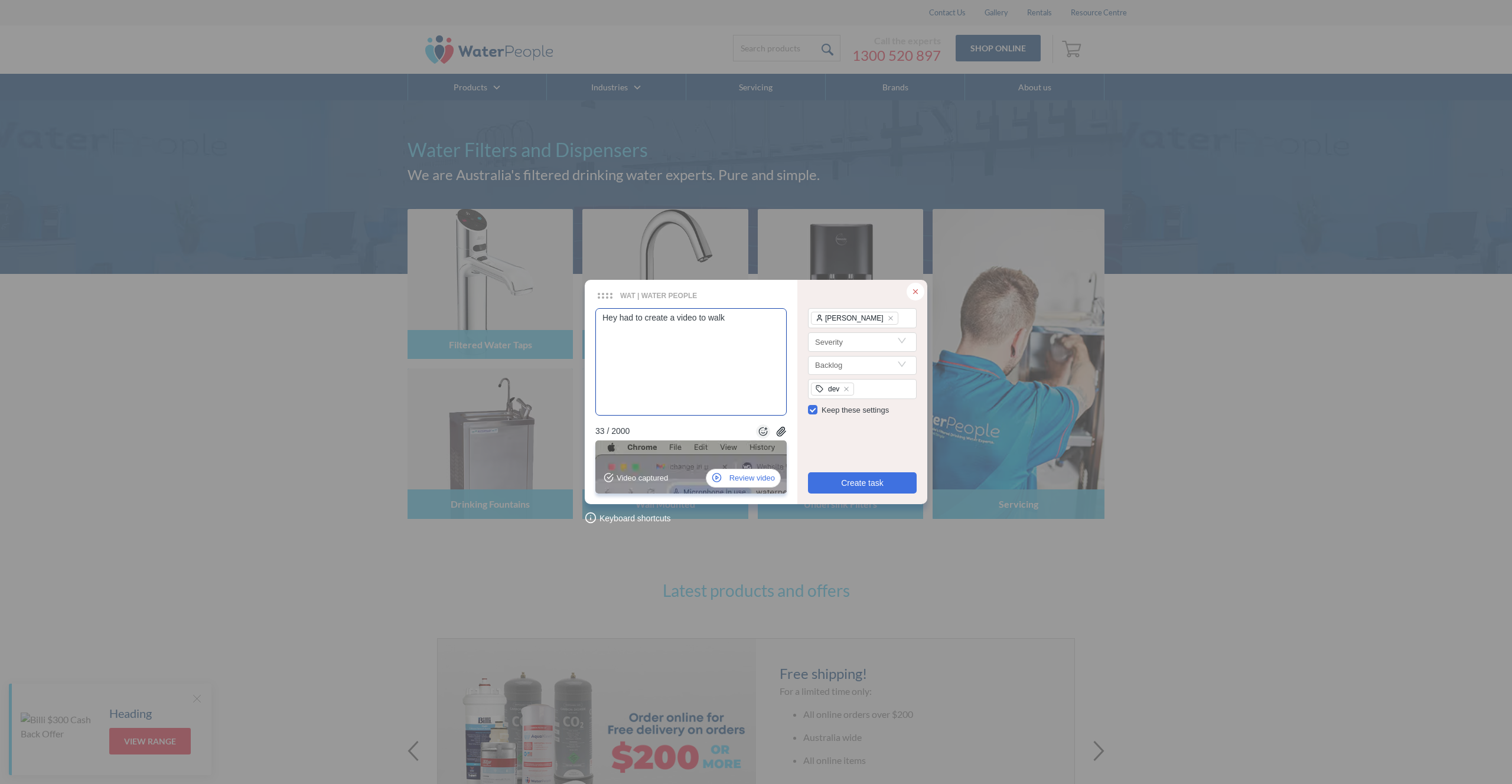
type textarea "Hey had to create a video to walk t"
type textarea "Hey had to create a video to walk th"
type textarea "Hey had to create a video to walk thr"
type textarea "Hey had to create a video to walk thro"
type textarea "Hey had to create a video to walk throu"
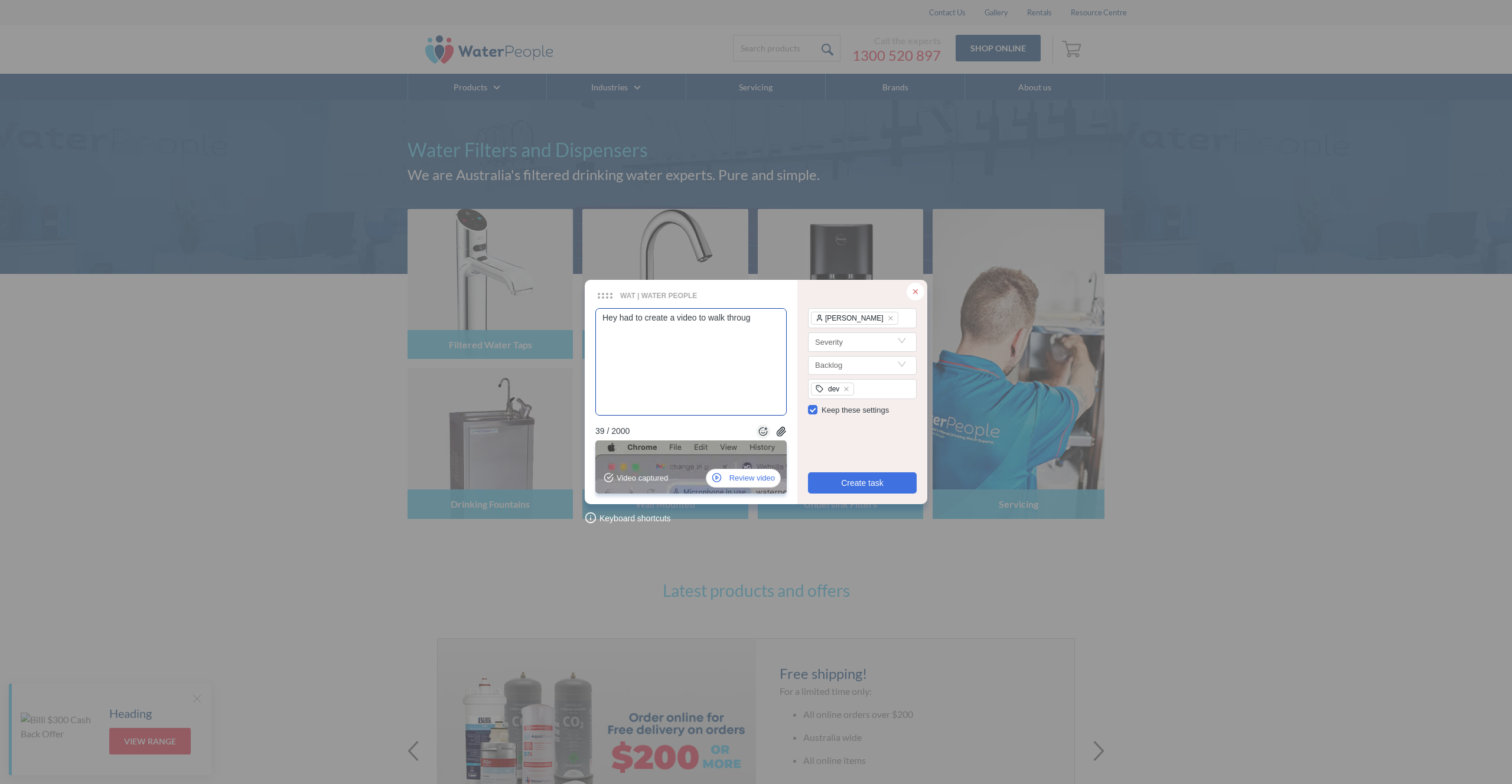
type textarea "Hey had to create a video to walk through"
type textarea "Hey had to create a video to walk through w"
type textarea "Hey had to create a video to walk through wh"
type textarea "Hey had to create a video to walk through wha"
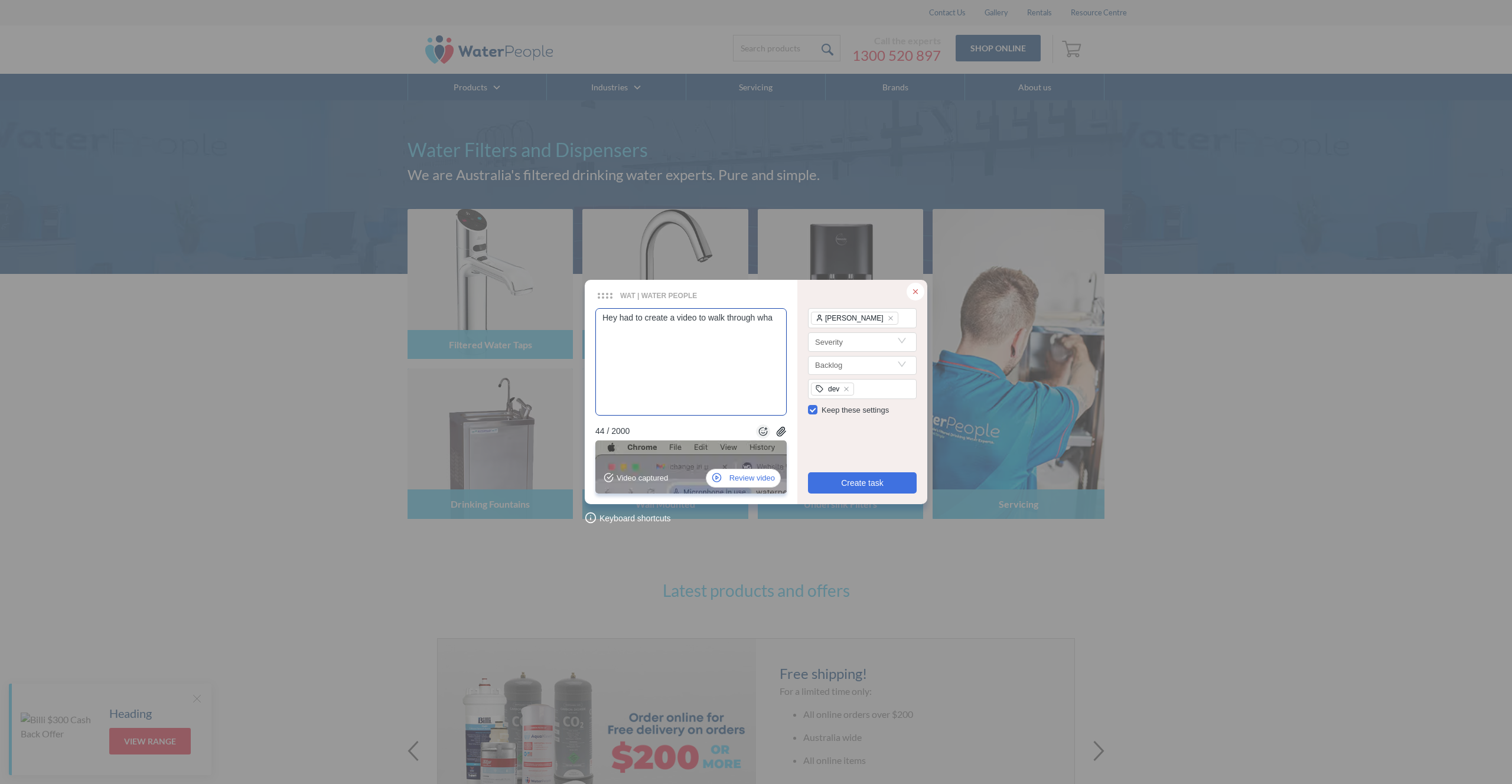
type textarea "Hey had to create a video to walk through what"
type textarea "Hey had to create a video to walk through what I"
type textarea "Hey had to create a video to walk through what I t"
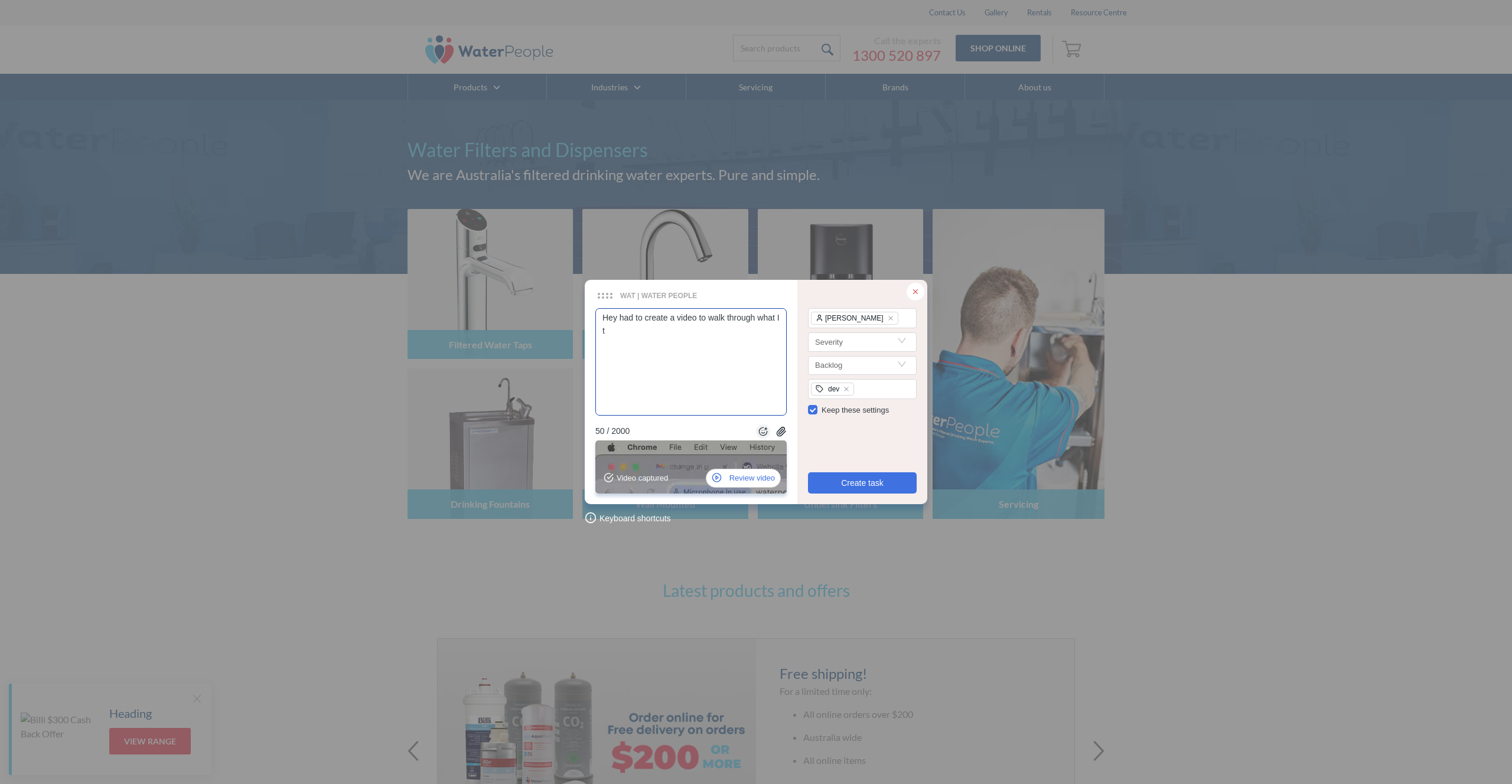
type textarea "Hey had to create a video to walk through what I th"
click at [861, 483] on span "Create task" at bounding box center [863, 483] width 43 height 13
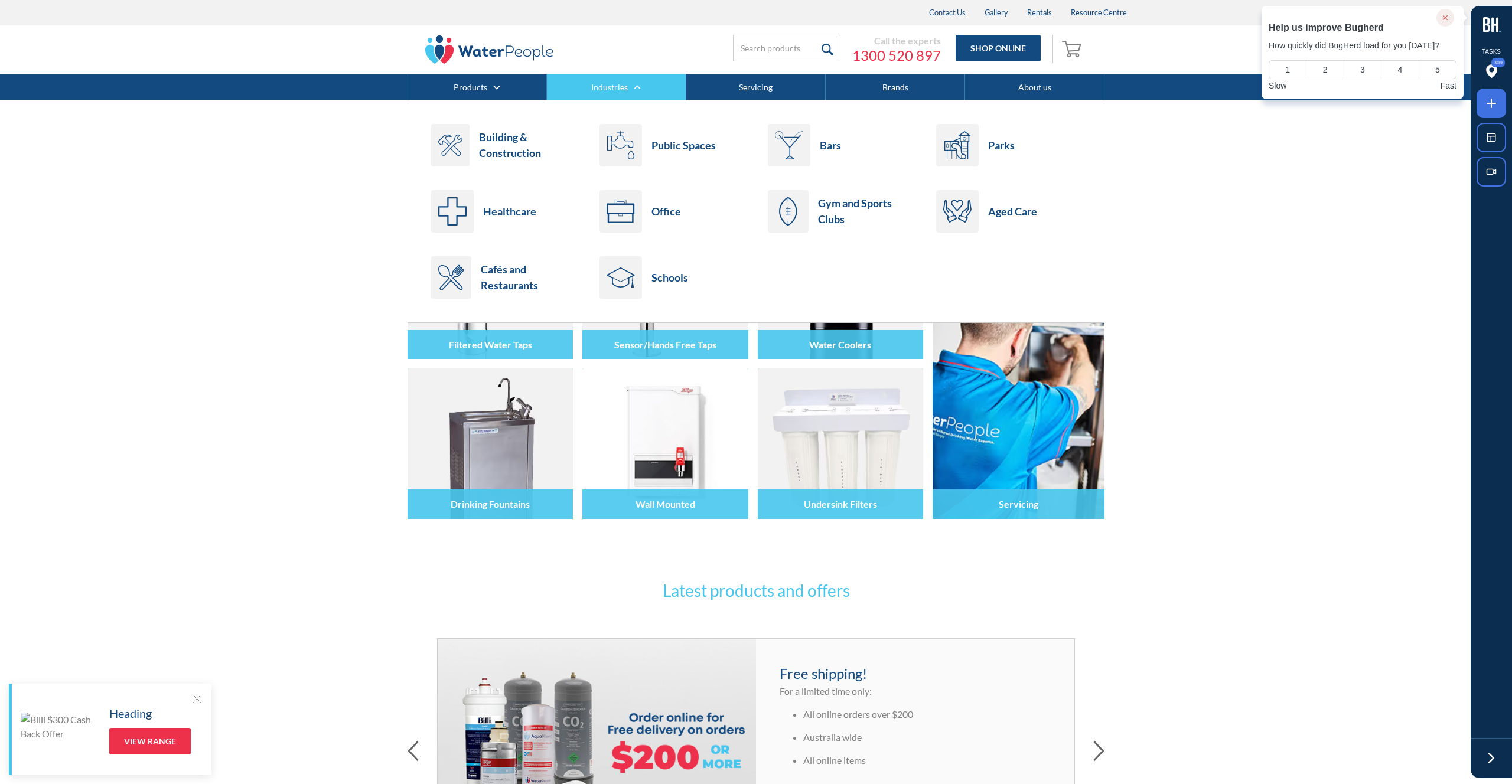
click at [610, 85] on link "Industries" at bounding box center [609, 87] width 36 height 12
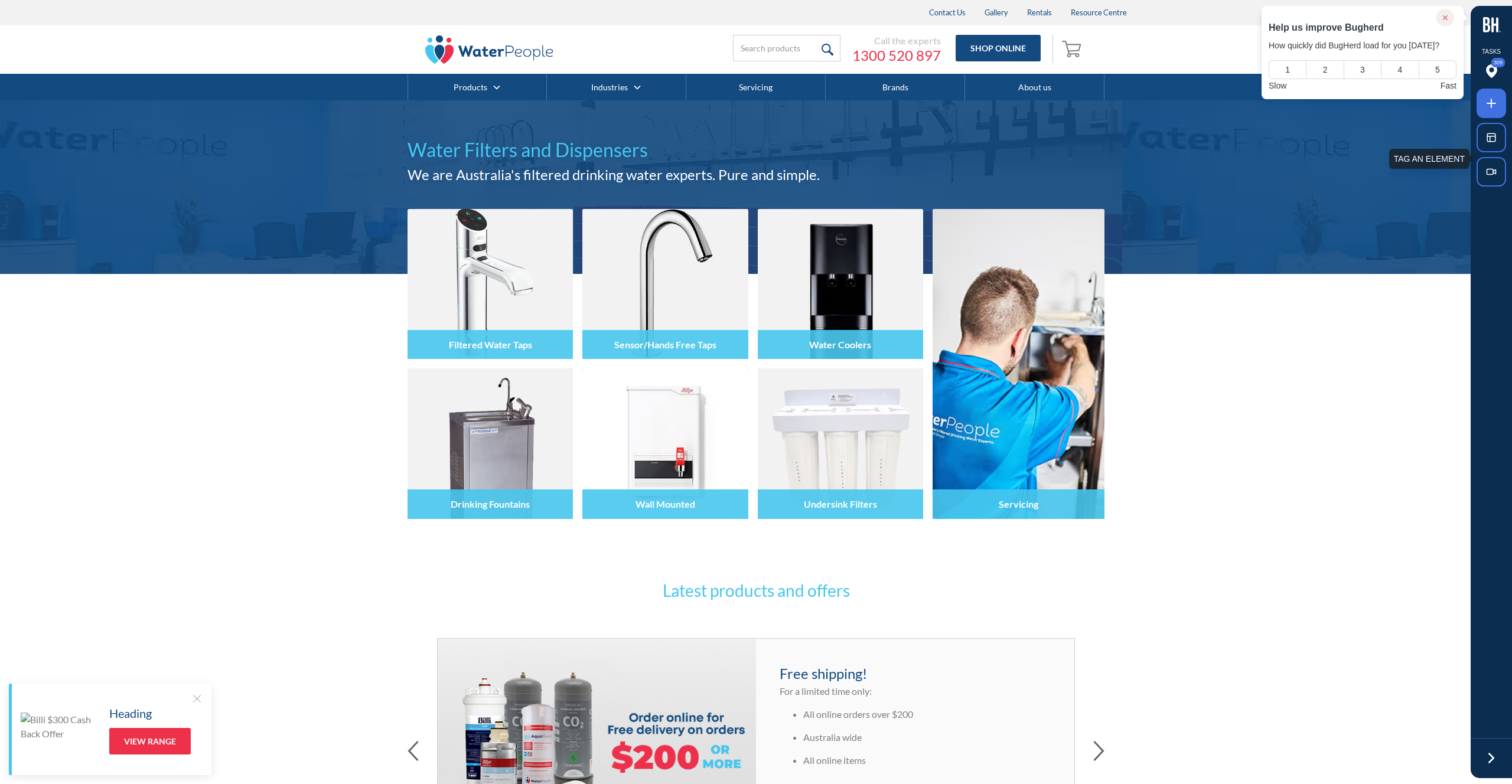
drag, startPoint x: 1489, startPoint y: 108, endPoint x: 1473, endPoint y: 116, distance: 17.9
click at [1489, 108] on icon at bounding box center [1492, 103] width 14 height 14
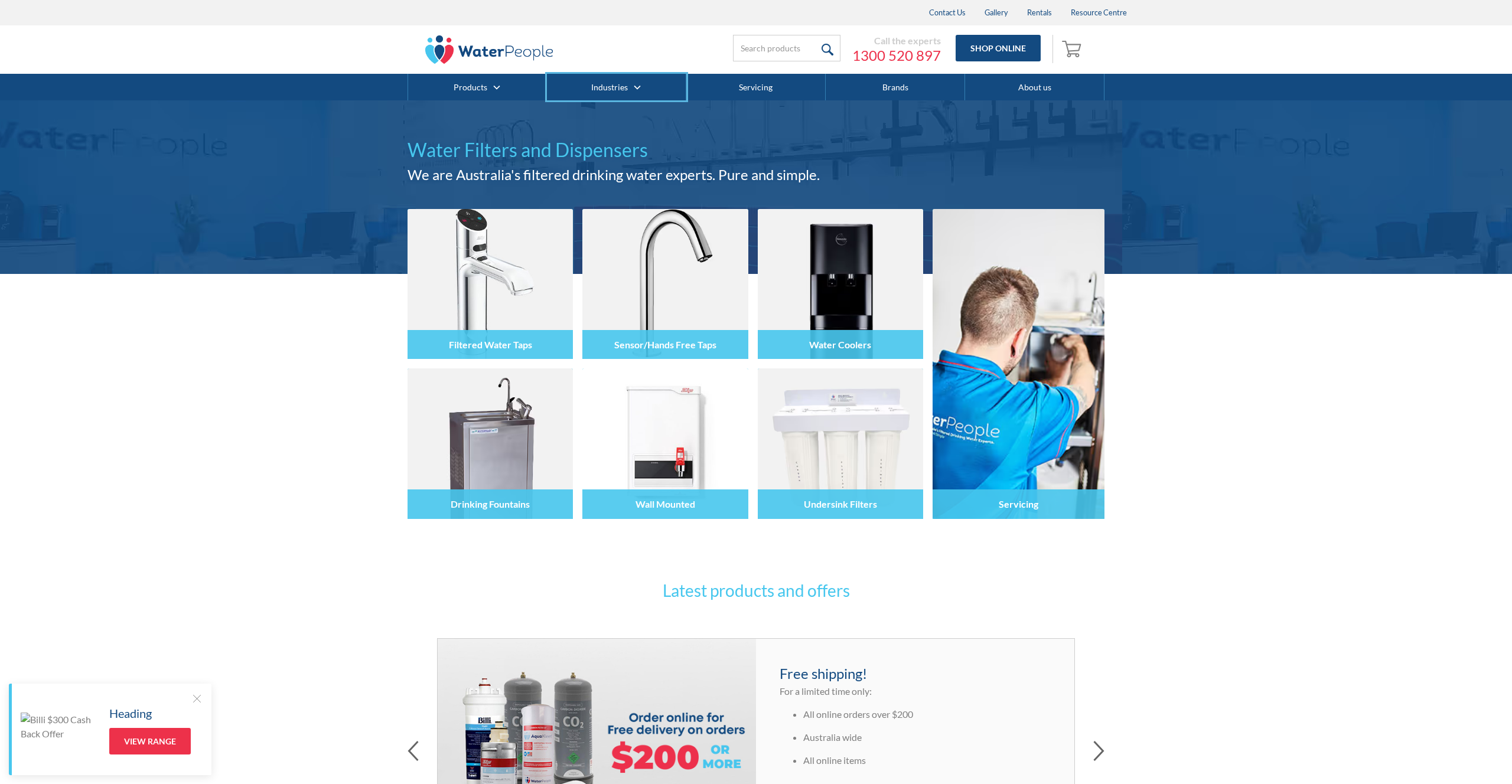
click at [623, 95] on div at bounding box center [756, 392] width 1512 height 784
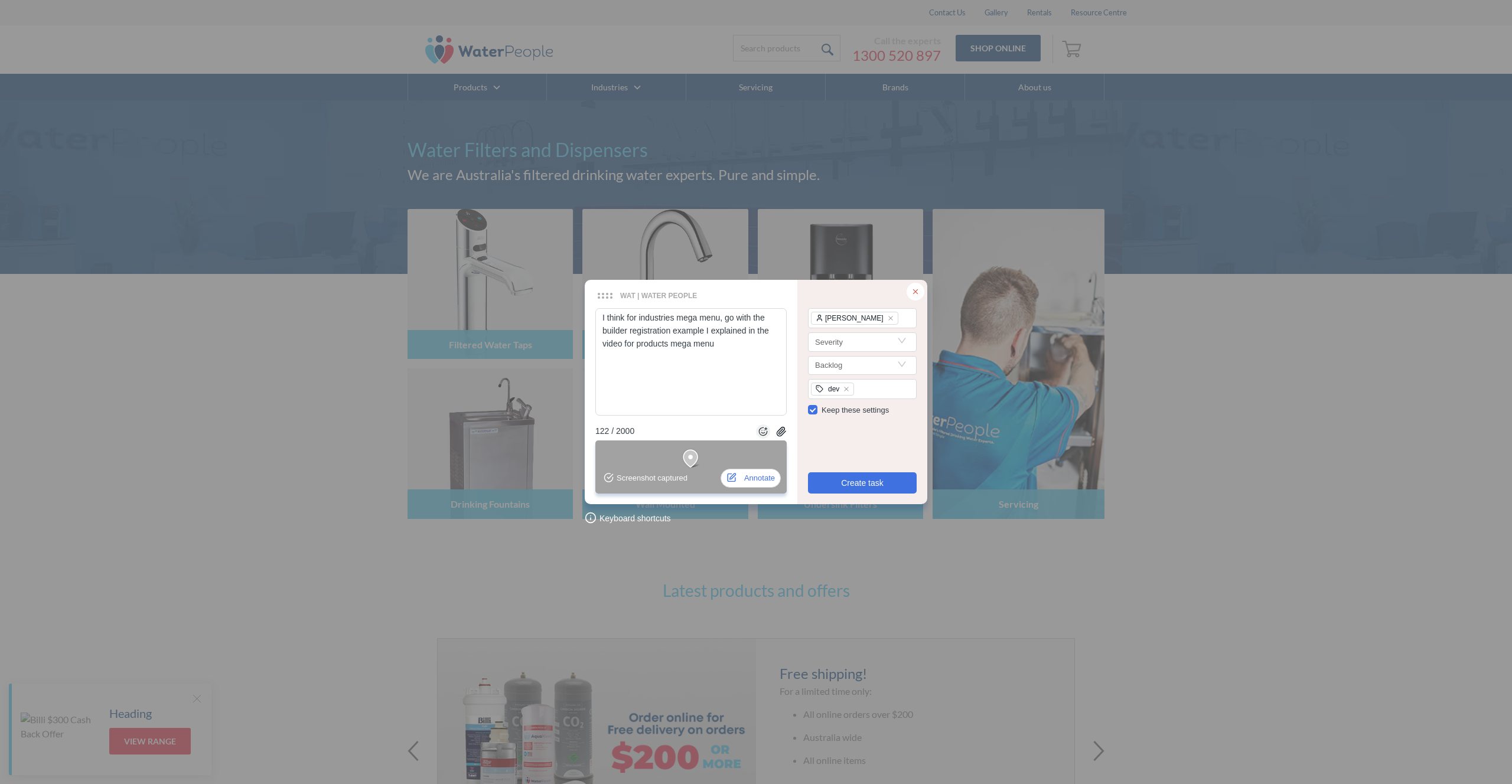
click at [782, 430] on icon at bounding box center [782, 432] width 9 height 9
click at [836, 481] on button "Create task" at bounding box center [863, 483] width 108 height 21
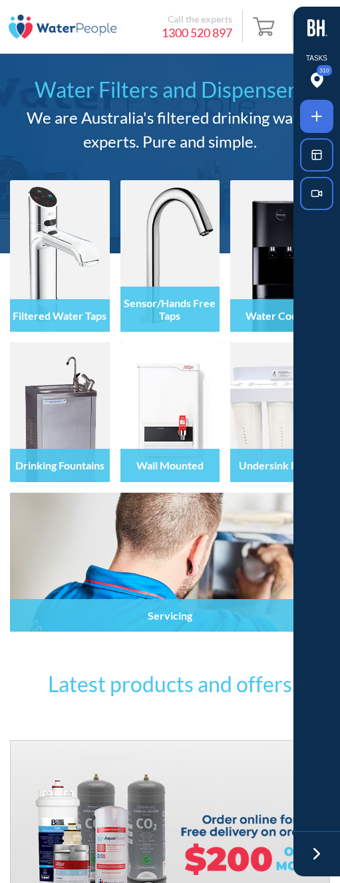
click at [315, 852] on icon at bounding box center [317, 854] width 20 height 20
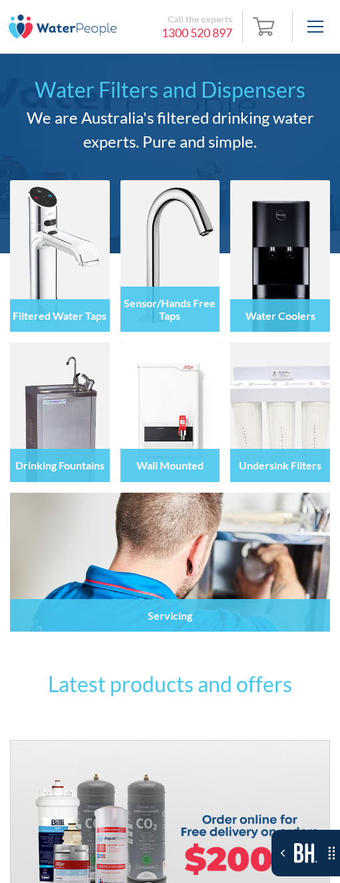
click at [314, 30] on div "menu" at bounding box center [315, 27] width 32 height 32
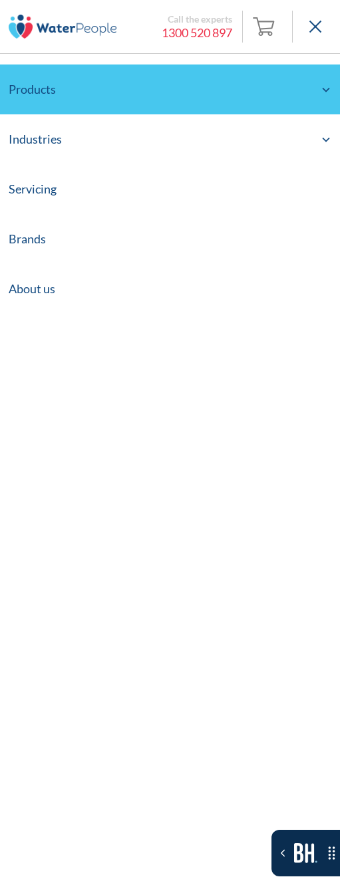
click at [316, 84] on div "Products" at bounding box center [170, 90] width 340 height 50
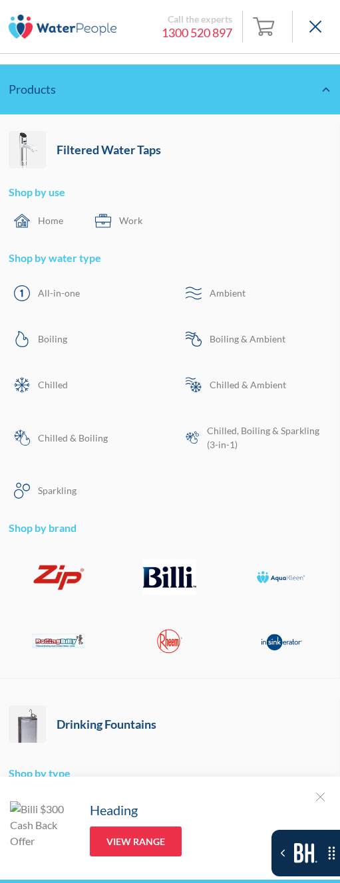
click at [323, 88] on icon at bounding box center [326, 89] width 11 height 11
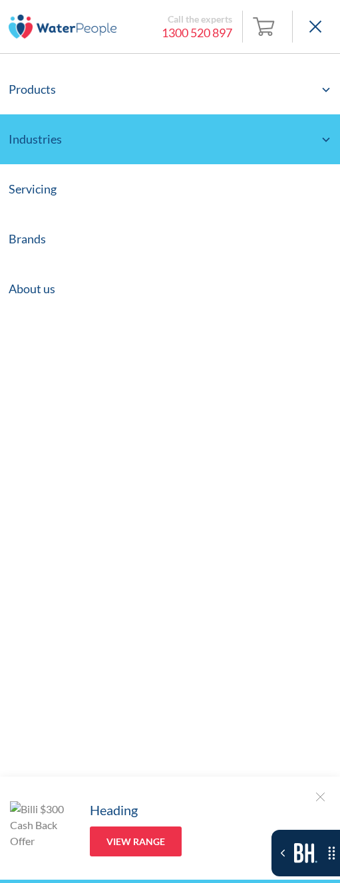
click at [301, 134] on div "Industries" at bounding box center [170, 139] width 340 height 50
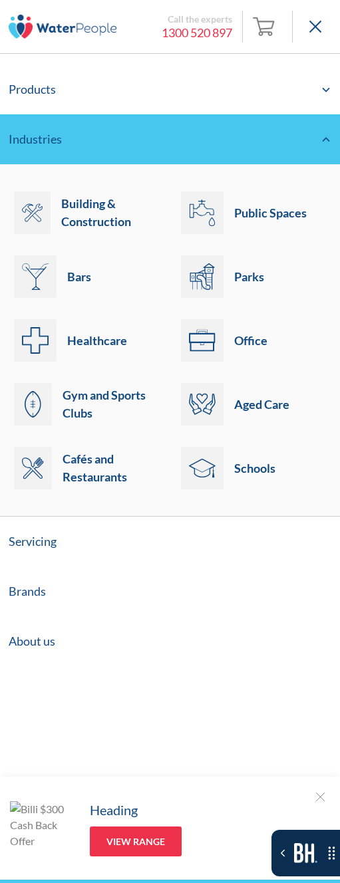
click at [301, 134] on div "Industries" at bounding box center [170, 139] width 340 height 50
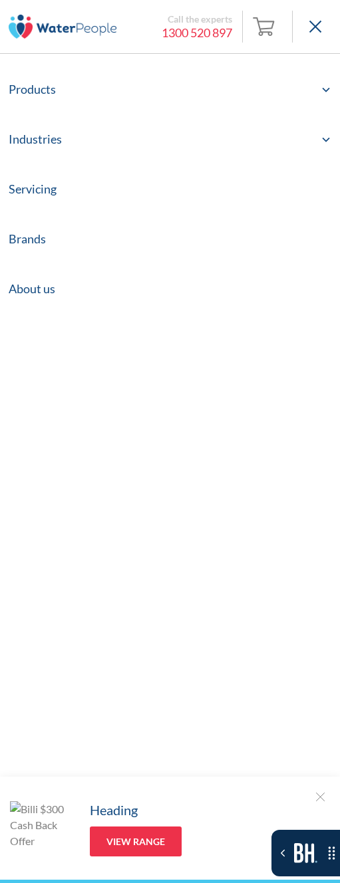
click at [286, 854] on icon "Toggle the Bugherd Sidebar" at bounding box center [283, 853] width 12 height 12
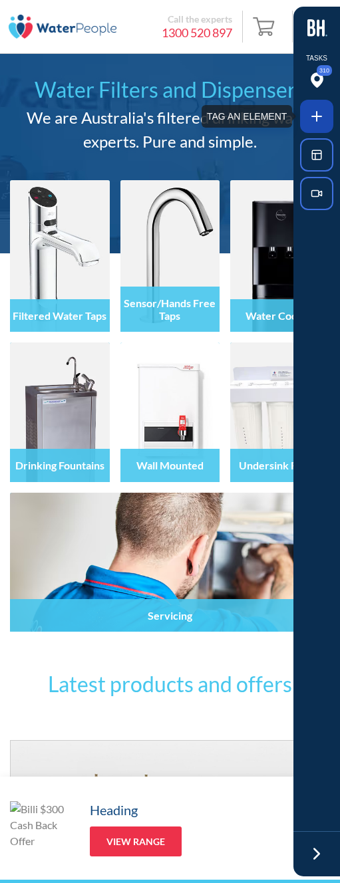
click at [318, 113] on icon at bounding box center [317, 116] width 16 height 16
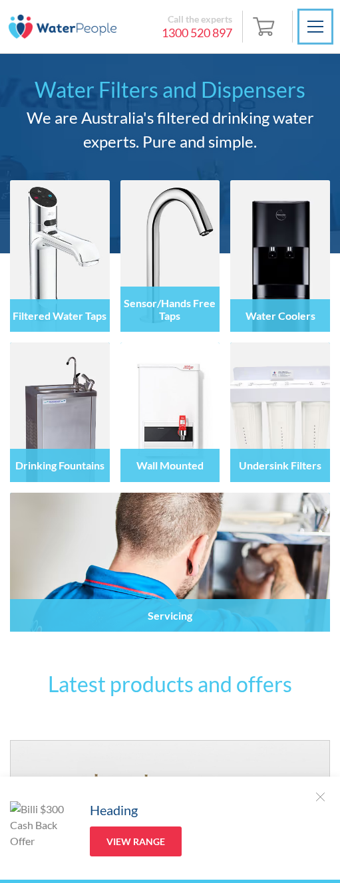
click at [317, 38] on div at bounding box center [170, 441] width 340 height 883
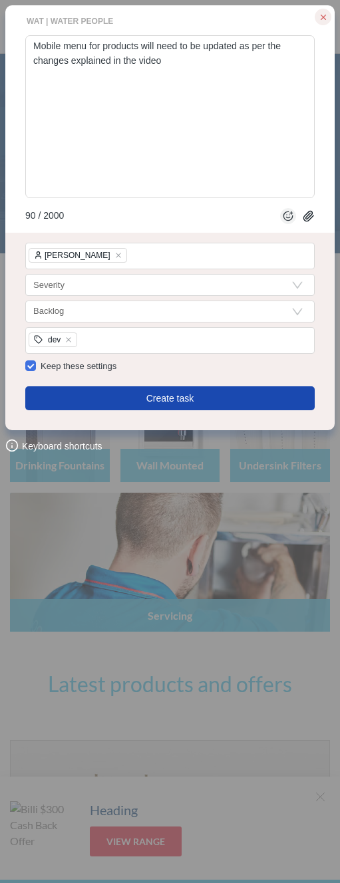
click at [221, 394] on button "Create task" at bounding box center [169, 398] width 289 height 24
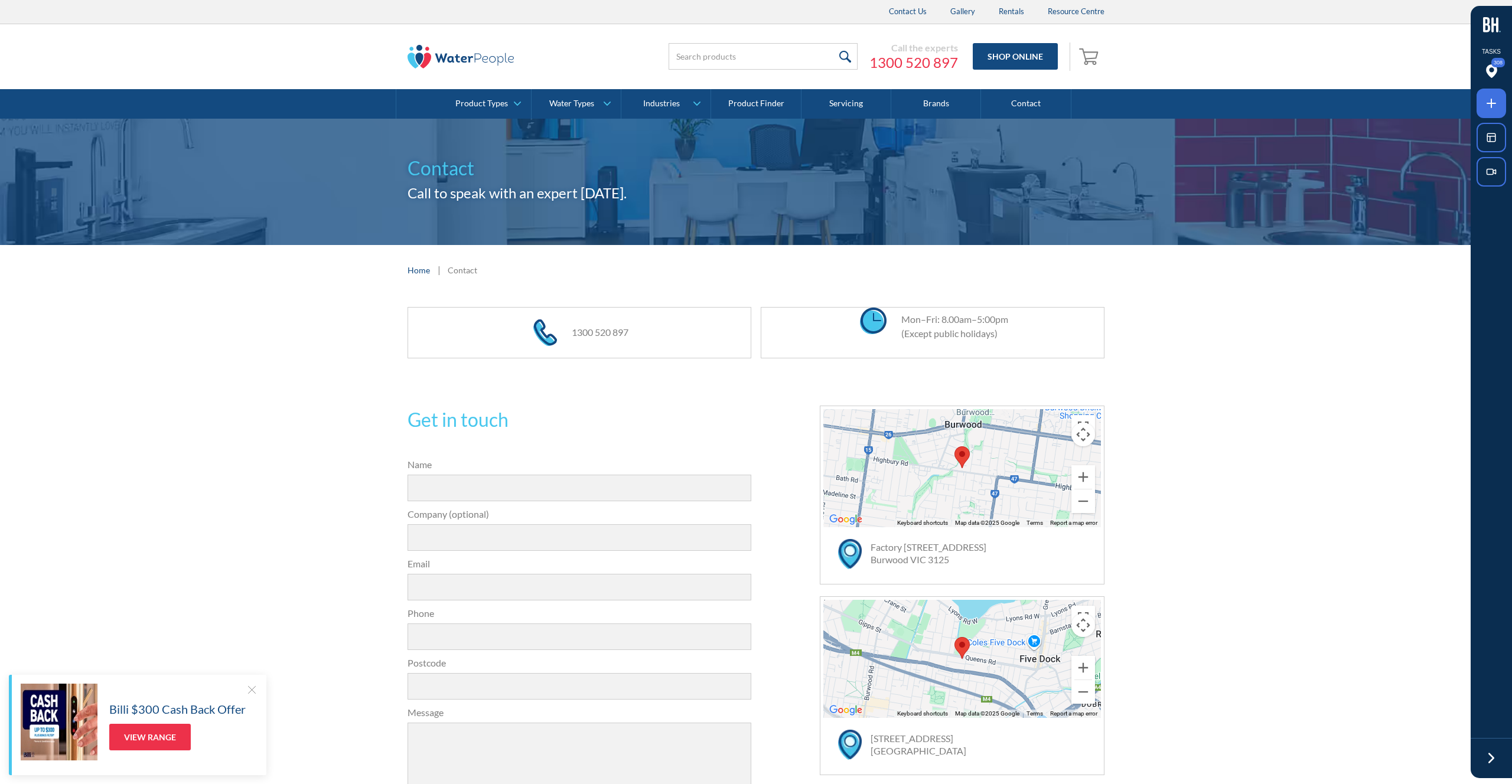
click at [597, 67] on div at bounding box center [520, 57] width 225 height 36
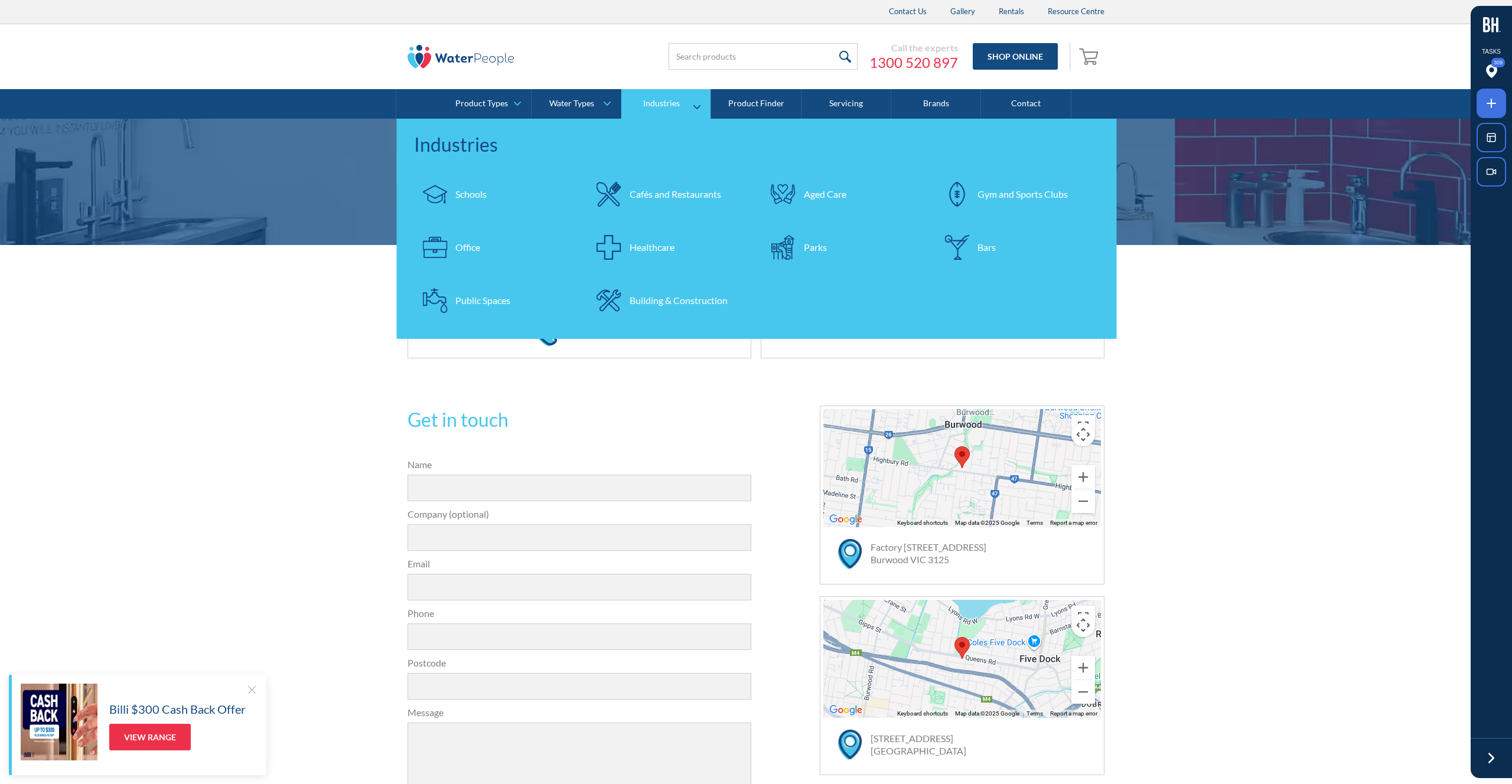
click at [664, 103] on div "Industries" at bounding box center [661, 103] width 36 height 10
